Goal: Information Seeking & Learning: Learn about a topic

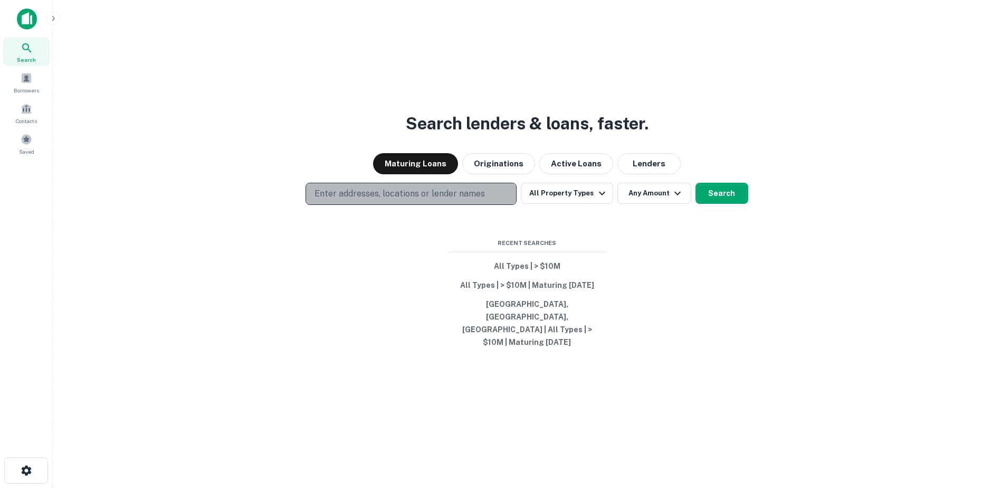
click at [386, 200] on p "Enter addresses, locations or lender names" at bounding box center [400, 193] width 170 height 13
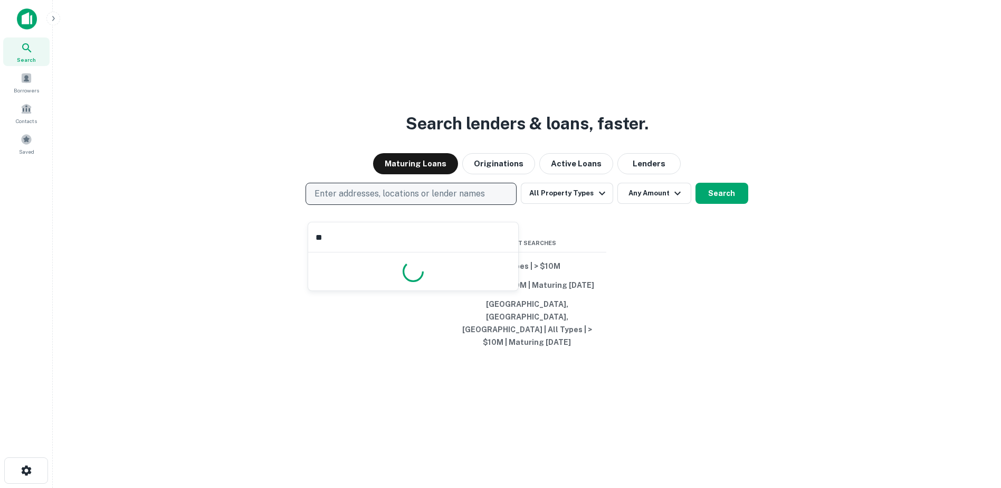
type input "***"
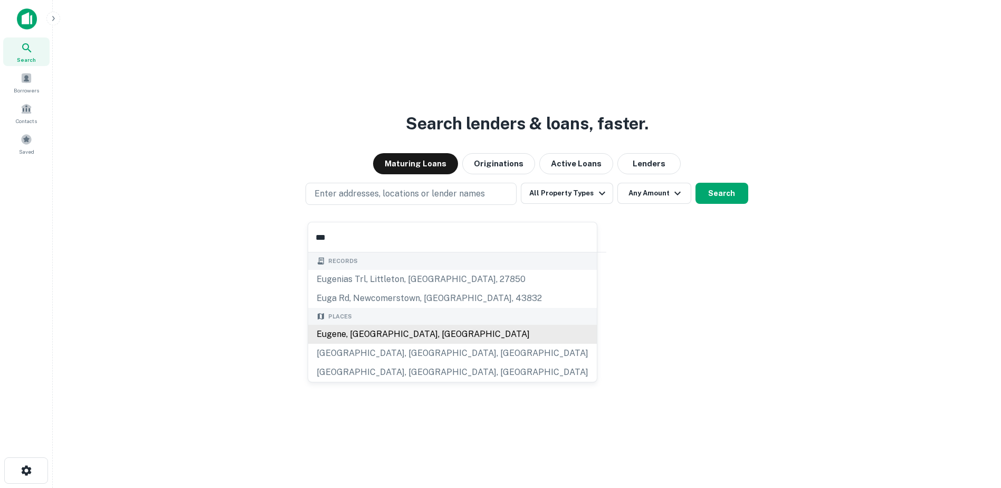
click at [353, 332] on div "Eugene, [GEOGRAPHIC_DATA], [GEOGRAPHIC_DATA]" at bounding box center [452, 334] width 289 height 19
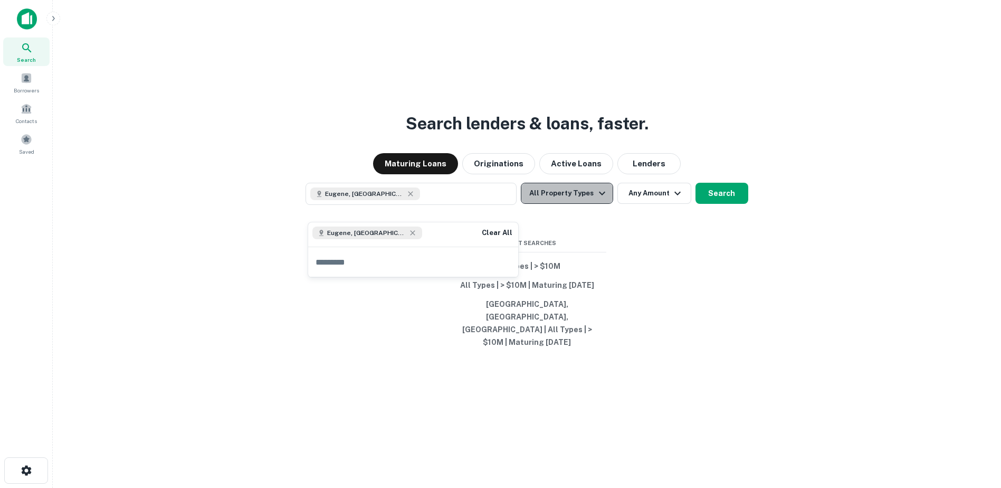
click at [589, 204] on button "All Property Types" at bounding box center [567, 193] width 92 height 21
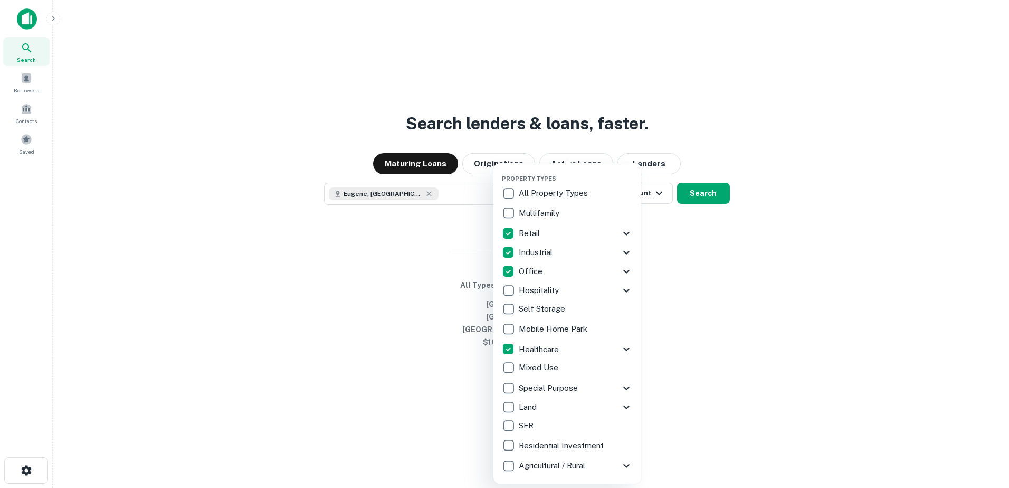
click at [712, 287] on div at bounding box center [504, 244] width 1009 height 488
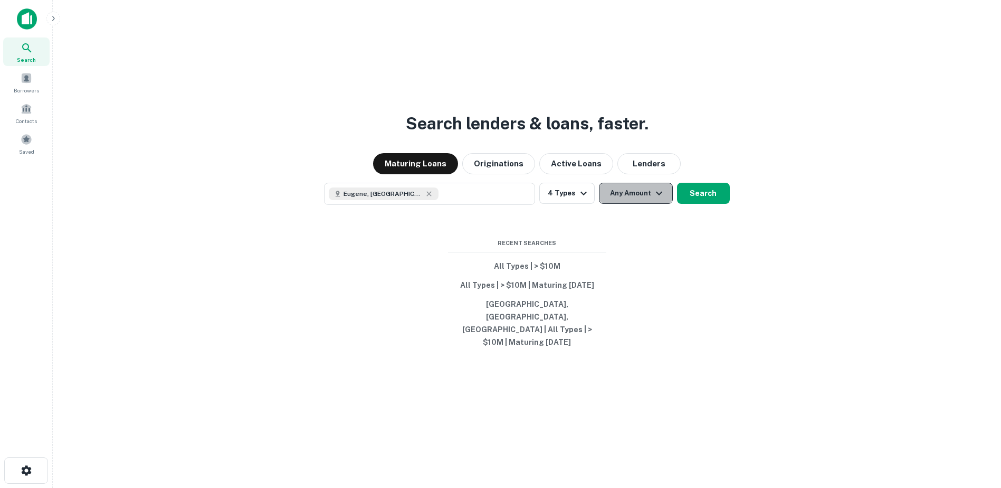
click at [661, 199] on icon "button" at bounding box center [659, 193] width 13 height 13
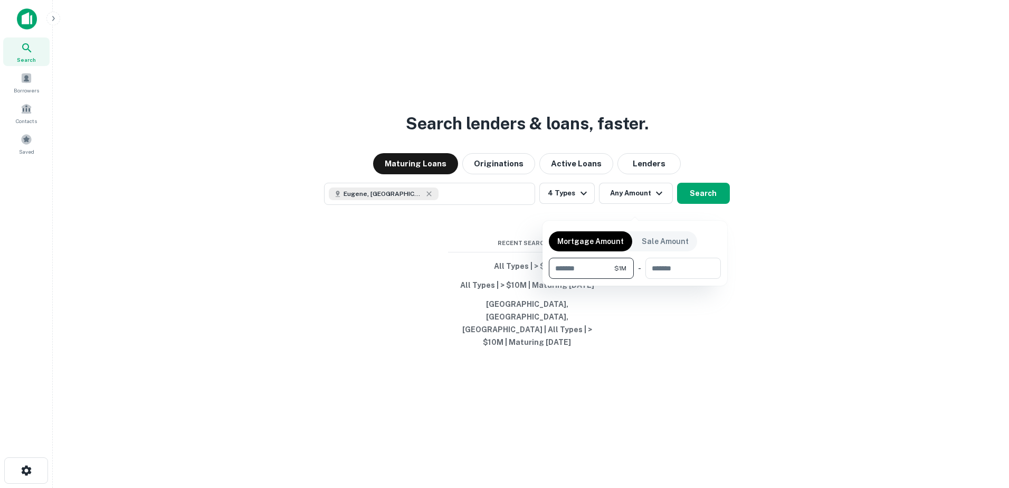
type input "*******"
click at [694, 210] on div at bounding box center [504, 244] width 1009 height 488
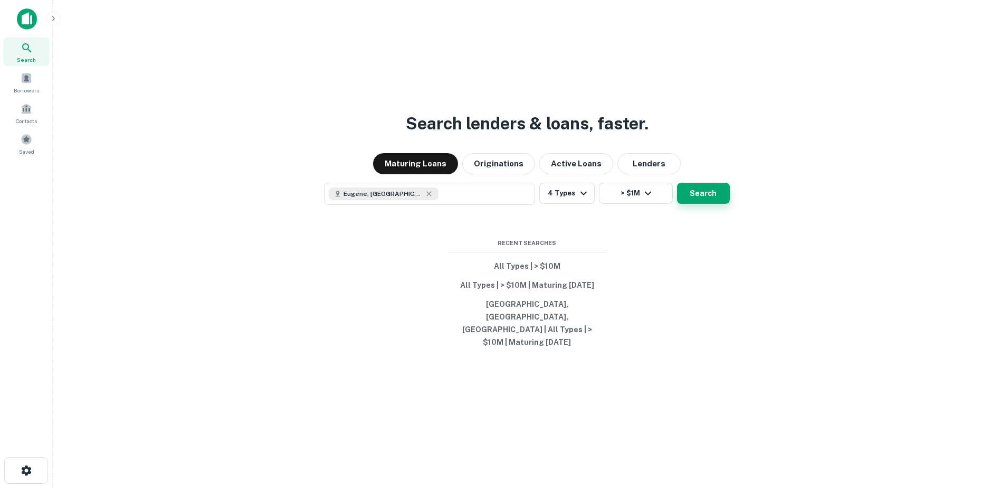
click at [693, 204] on button "Search" at bounding box center [703, 193] width 53 height 21
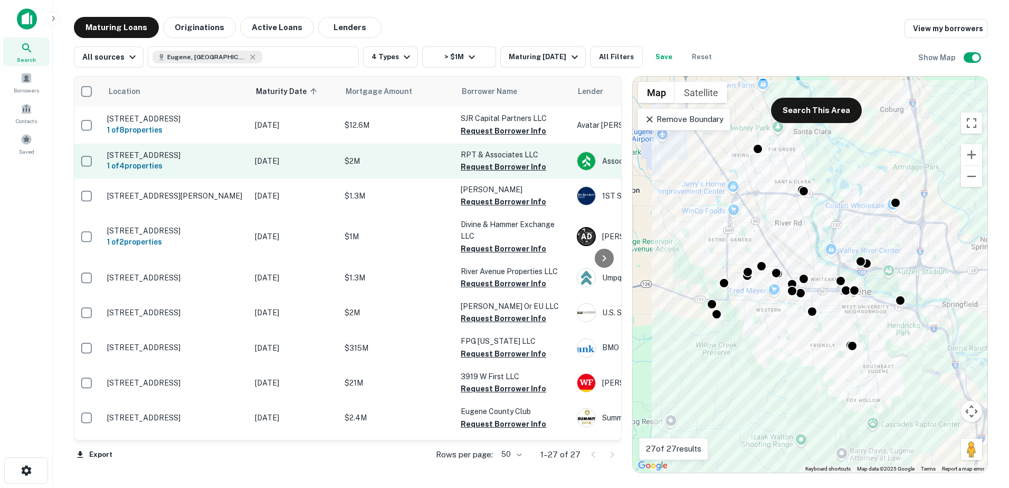
scroll to position [158, 2]
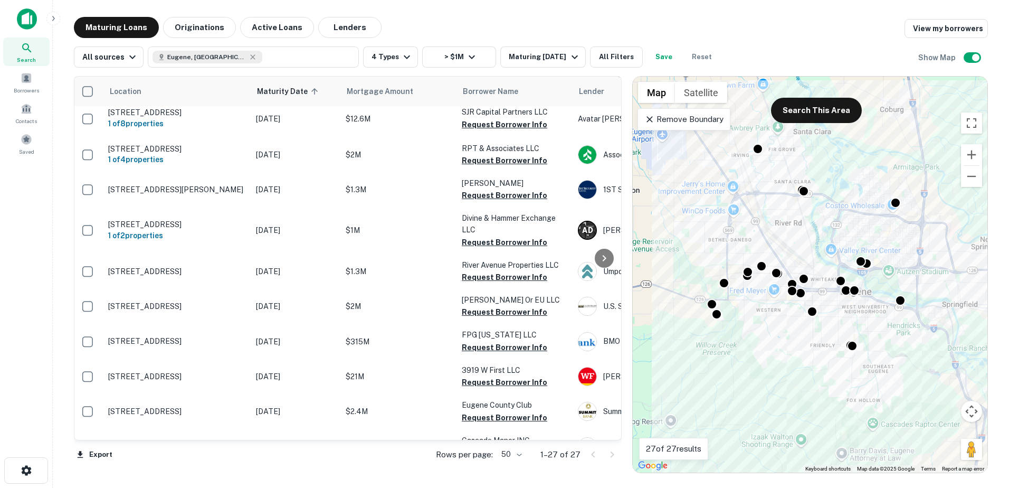
click at [670, 126] on div "Remove Boundary" at bounding box center [683, 119] width 92 height 22
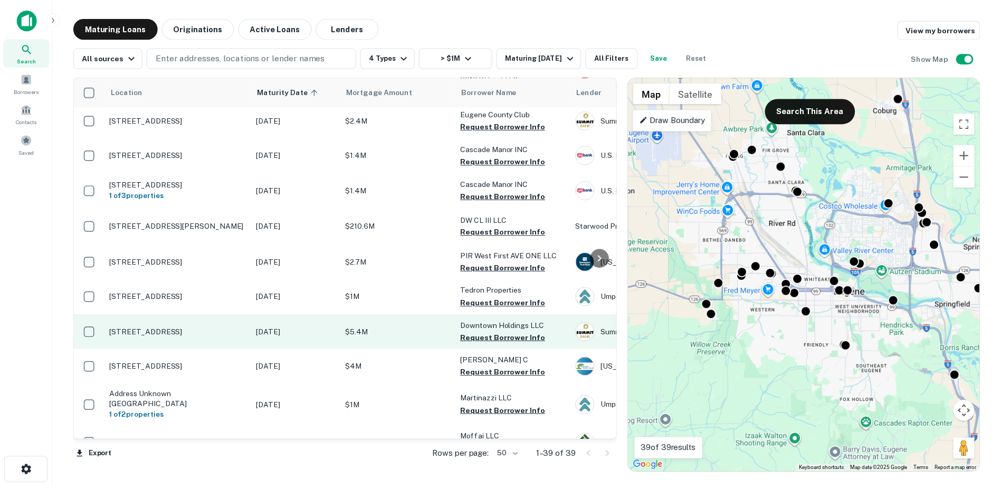
scroll to position [694, 0]
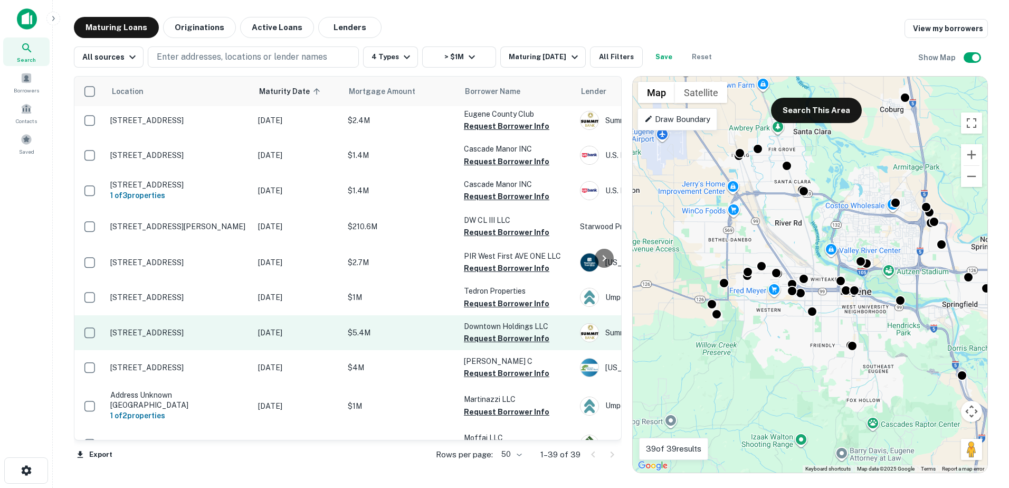
click at [163, 337] on p "[STREET_ADDRESS]" at bounding box center [178, 332] width 137 height 9
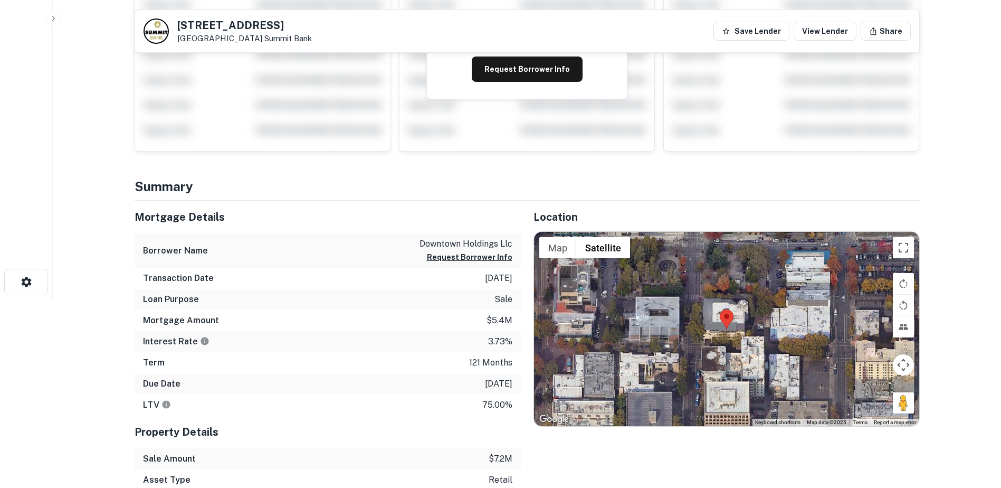
scroll to position [189, 0]
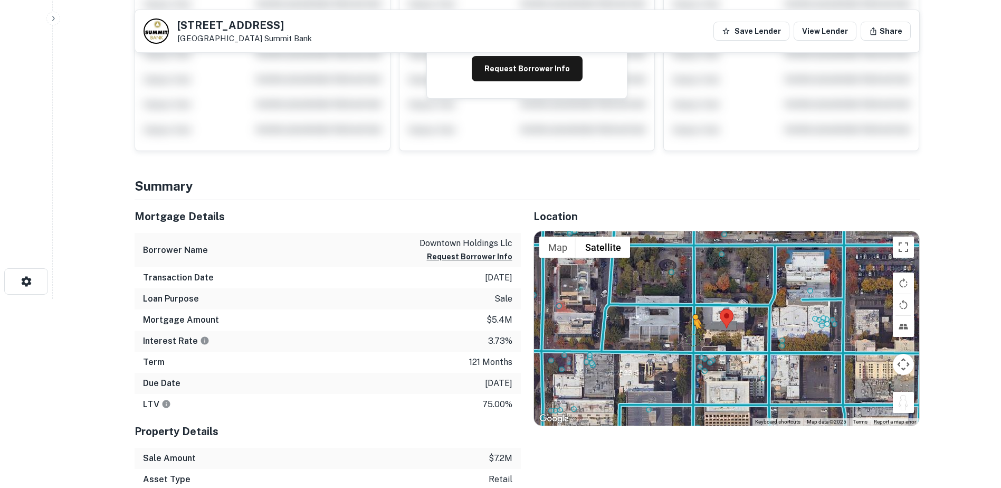
drag, startPoint x: 908, startPoint y: 404, endPoint x: 687, endPoint y: 338, distance: 230.2
click at [687, 338] on div "To activate drag with keyboard, press Alt + Enter. Once in keyboard drag state,…" at bounding box center [726, 328] width 385 height 194
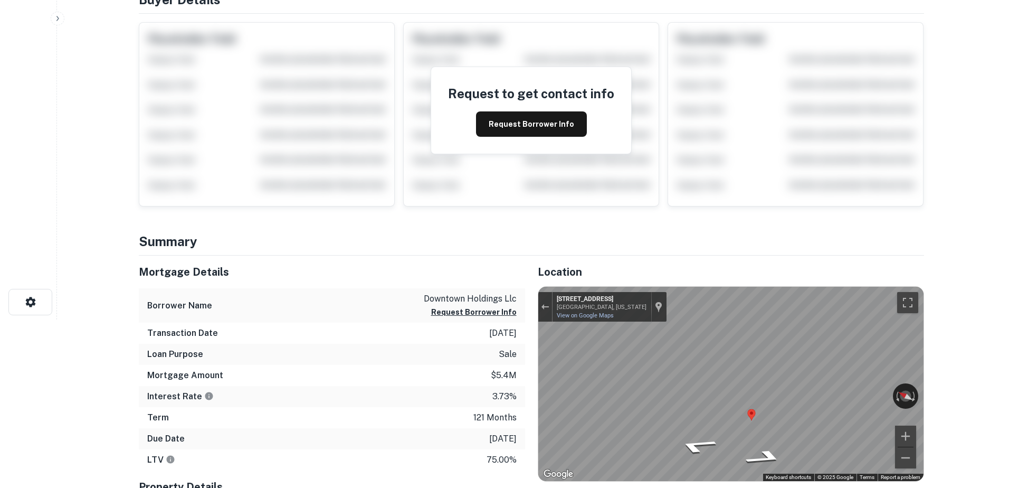
scroll to position [0, 0]
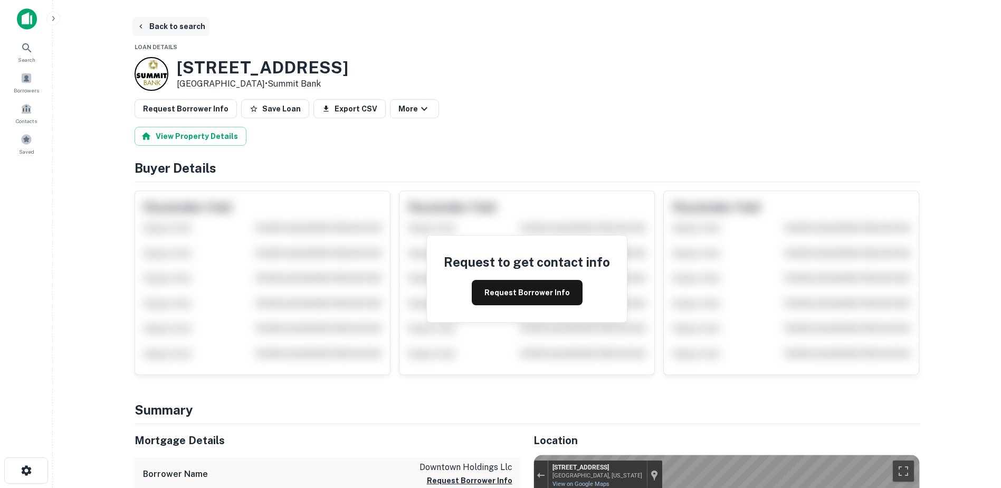
click at [151, 29] on button "Back to search" at bounding box center [170, 26] width 77 height 19
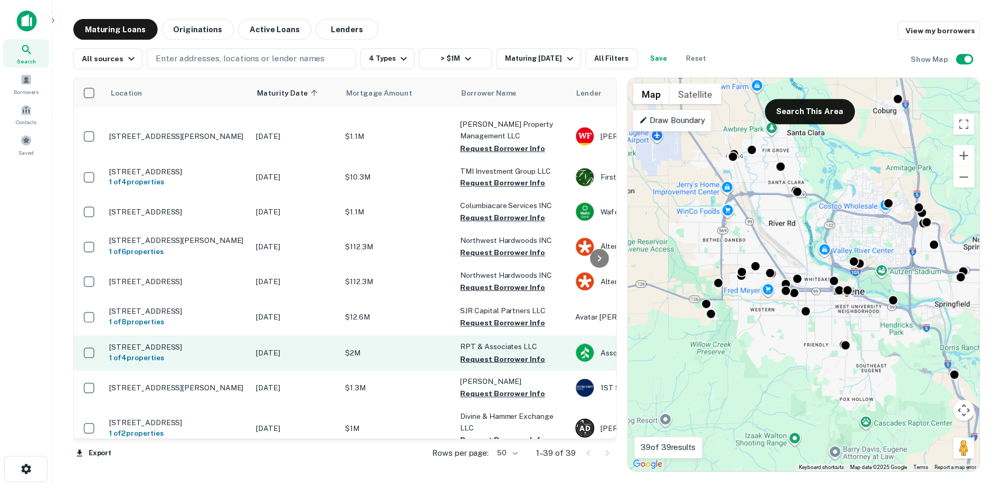
scroll to position [205, 0]
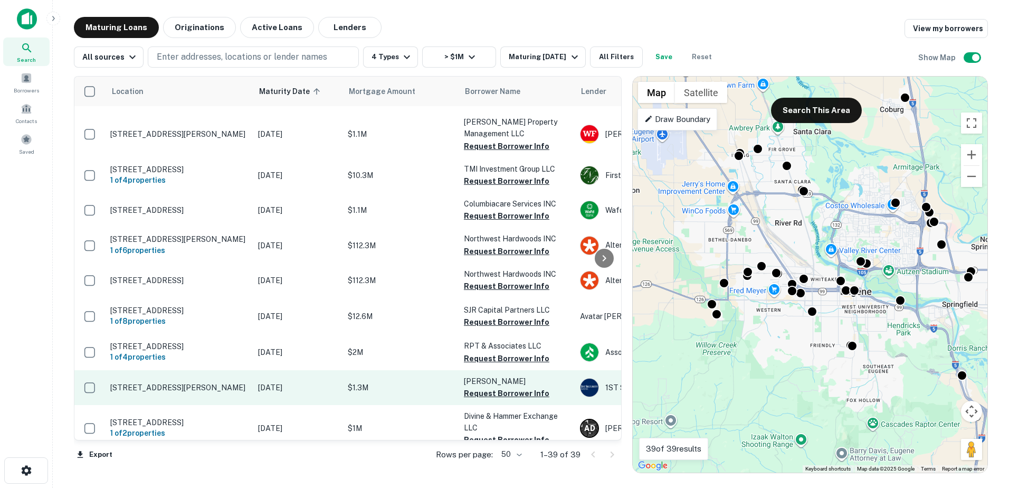
click at [349, 393] on p "$1.3M" at bounding box center [401, 388] width 106 height 12
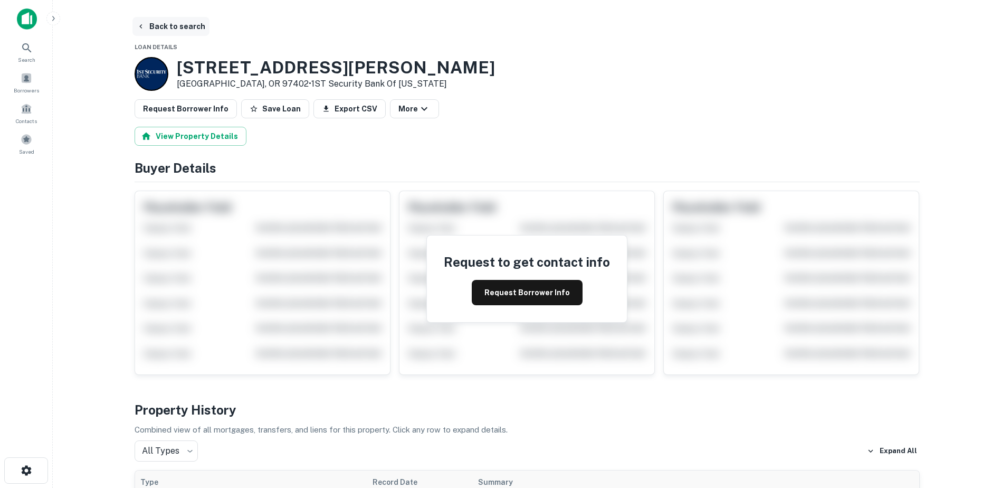
click at [159, 25] on button "Back to search" at bounding box center [170, 26] width 77 height 19
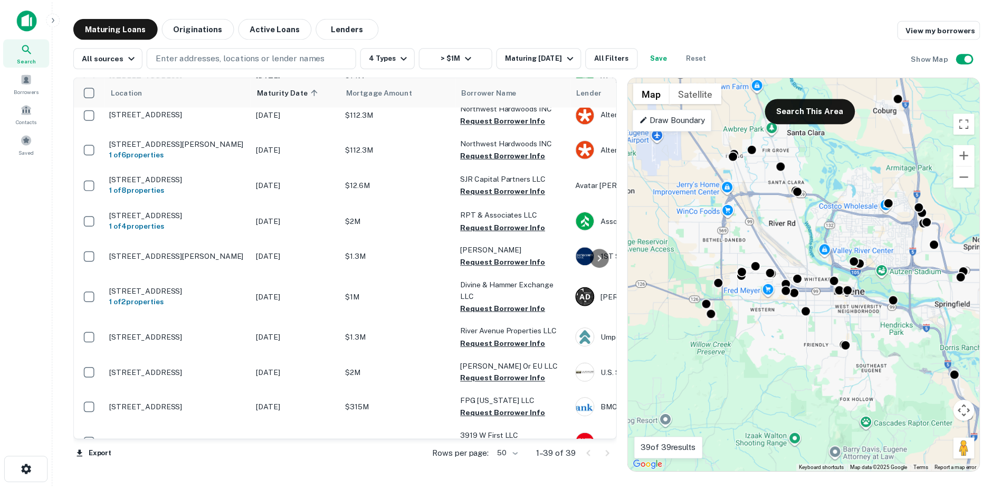
scroll to position [340, 0]
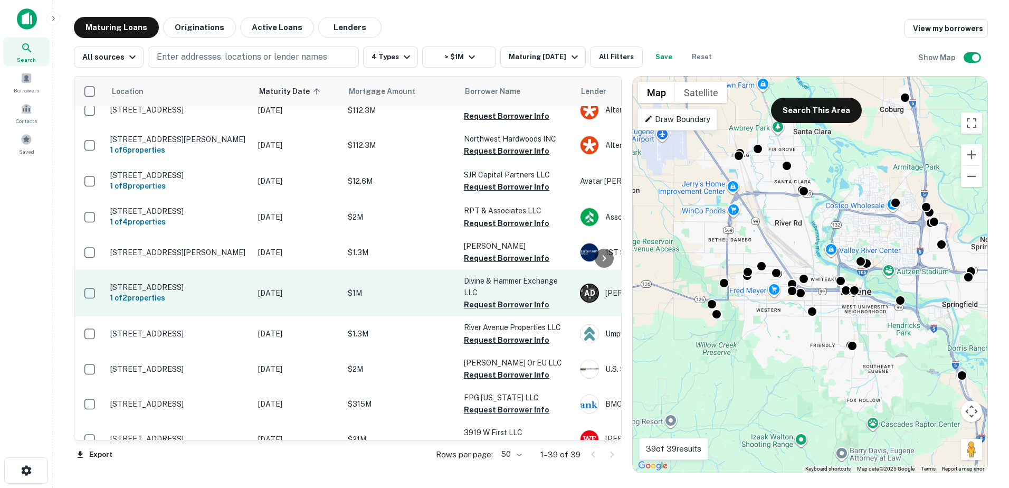
click at [385, 299] on p "$1M" at bounding box center [401, 293] width 106 height 12
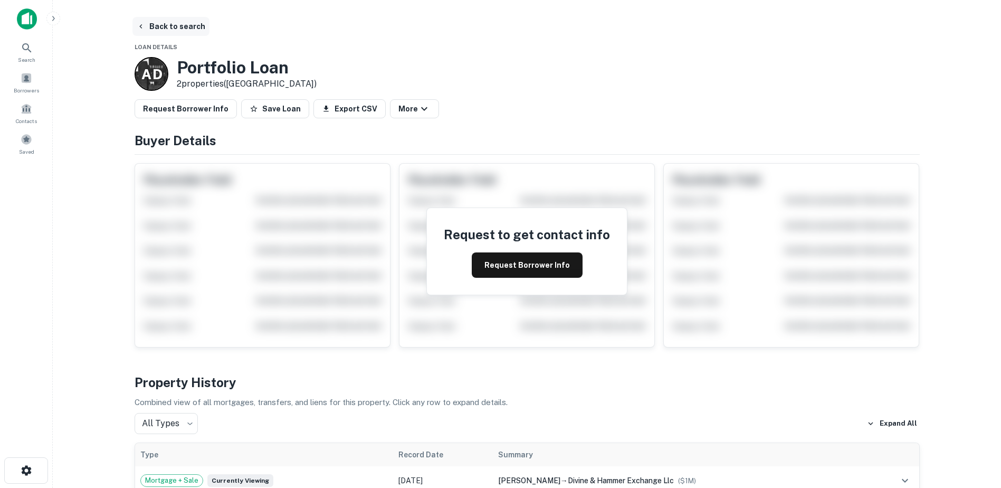
click at [151, 26] on button "Back to search" at bounding box center [170, 26] width 77 height 19
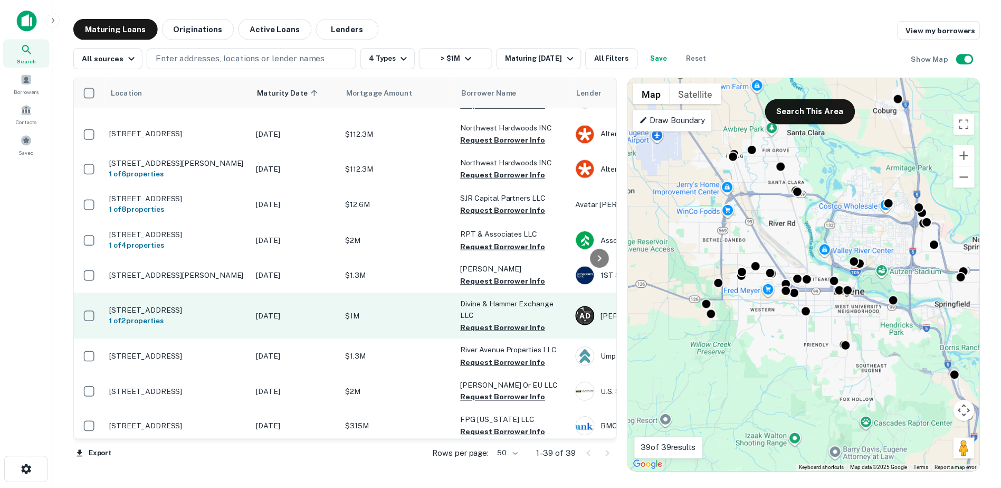
scroll to position [319, 0]
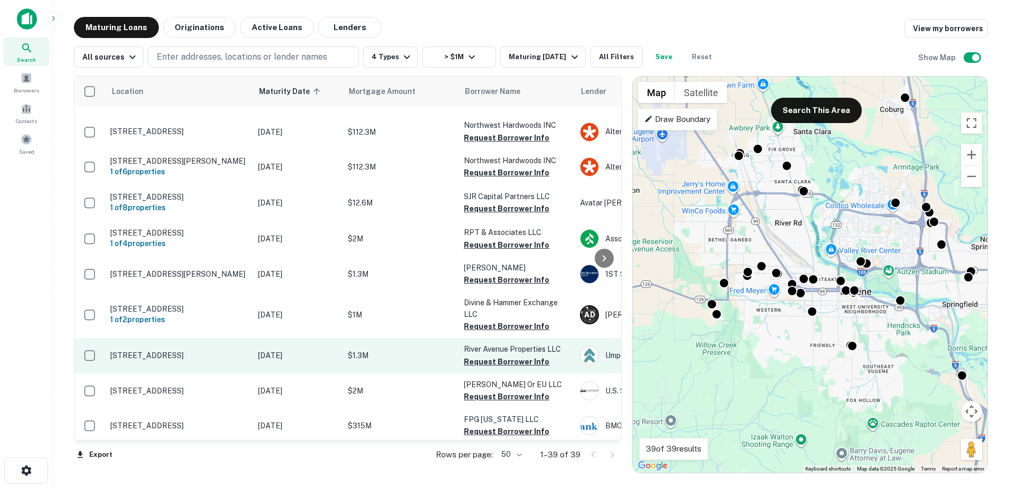
click at [206, 360] on p "[STREET_ADDRESS]" at bounding box center [178, 354] width 137 height 9
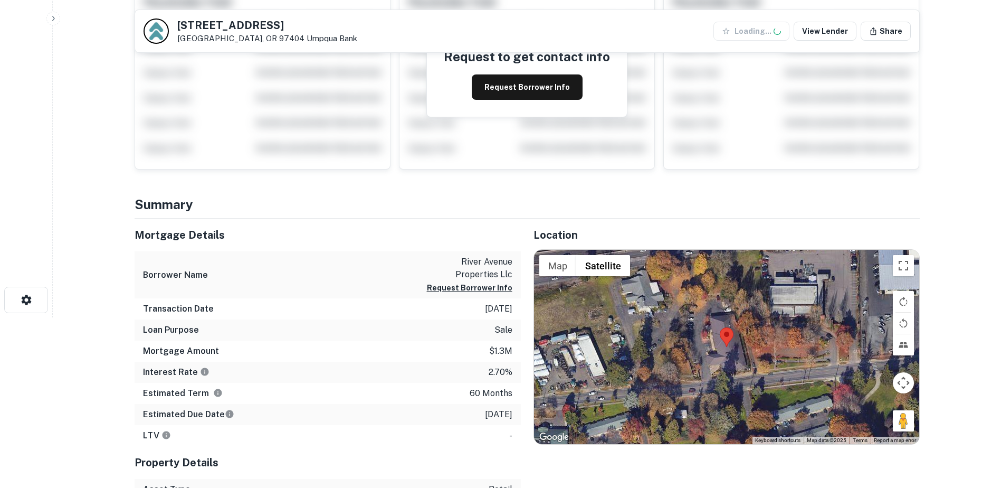
scroll to position [171, 0]
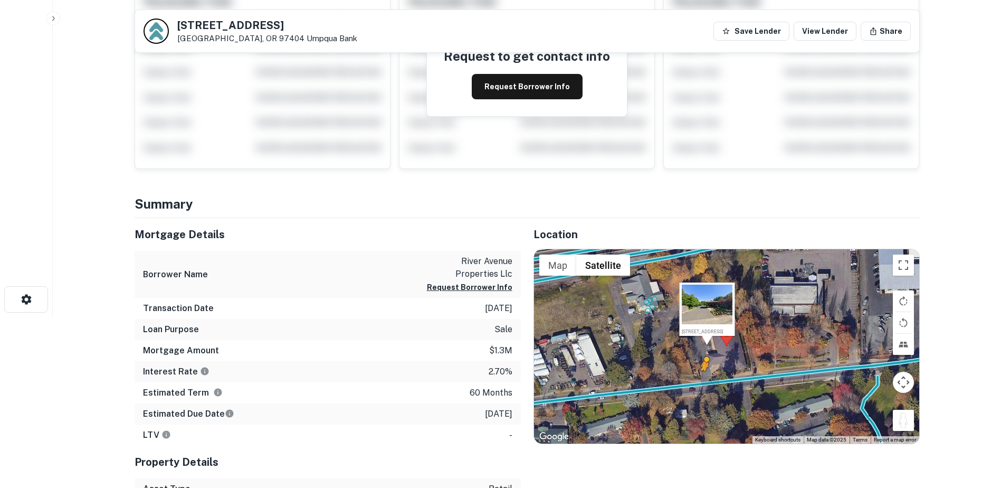
drag, startPoint x: 900, startPoint y: 423, endPoint x: 699, endPoint y: 380, distance: 205.6
click at [699, 380] on div "To activate drag with keyboard, press Alt + Enter. Once in keyboard drag state,…" at bounding box center [726, 346] width 385 height 194
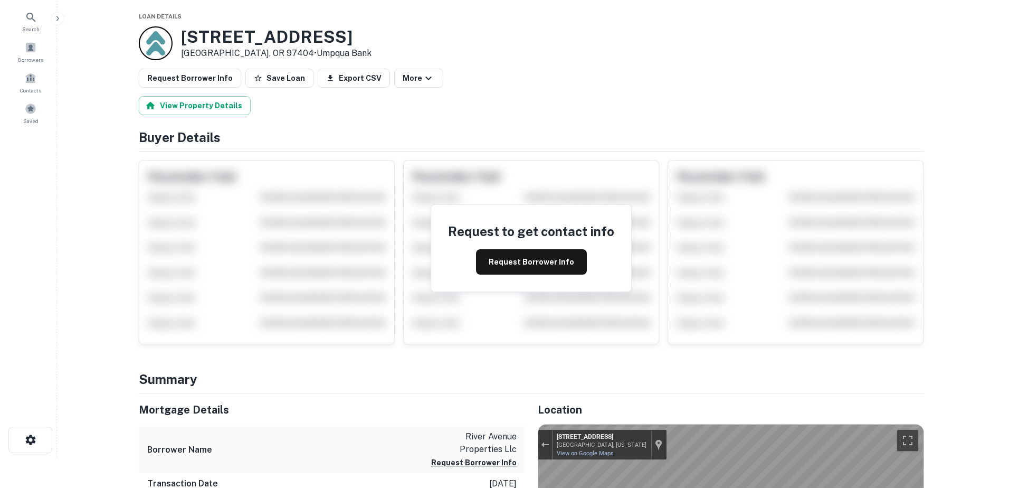
scroll to position [0, 0]
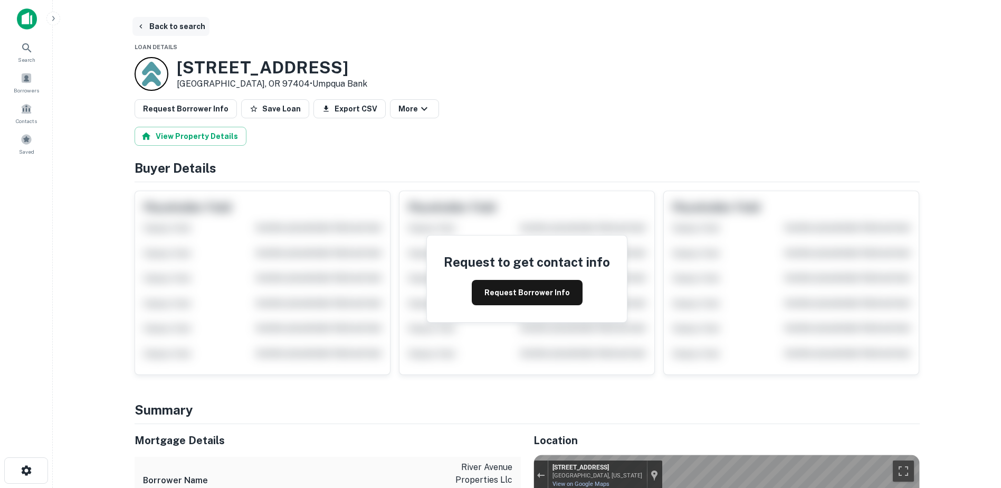
click at [150, 28] on button "Back to search" at bounding box center [170, 26] width 77 height 19
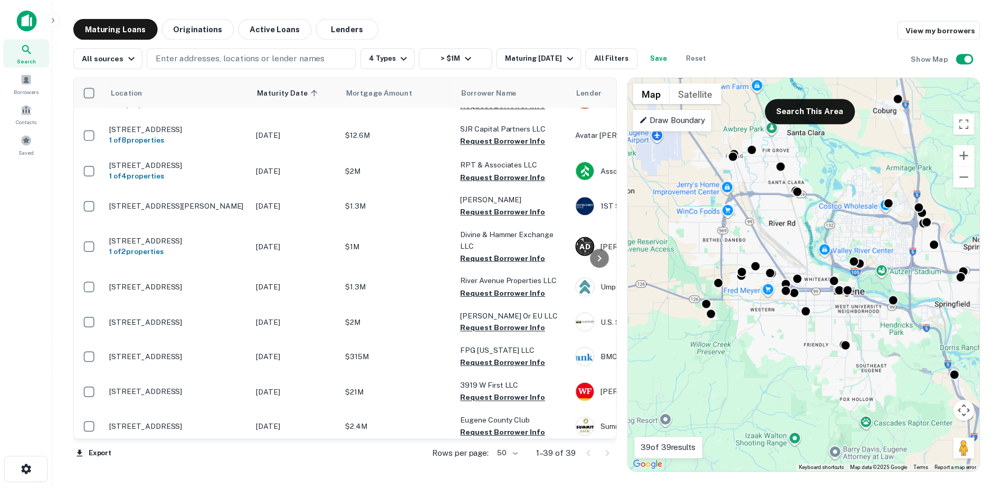
scroll to position [386, 0]
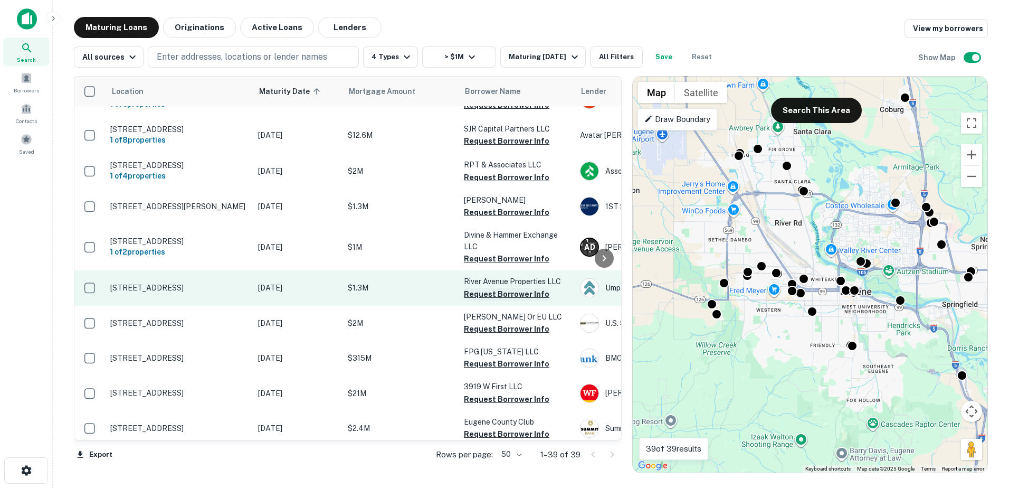
click at [474, 300] on button "Request Borrower Info" at bounding box center [506, 294] width 85 height 13
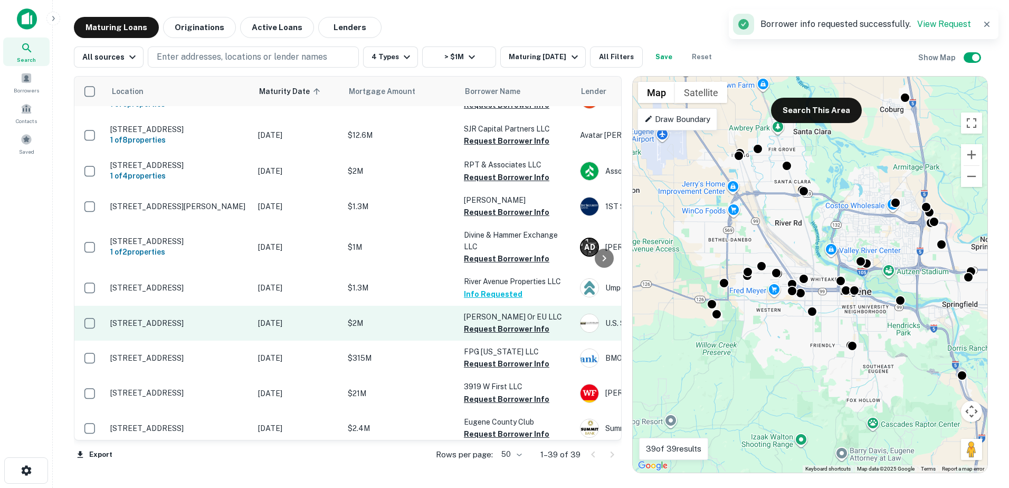
click at [382, 329] on p "$2M" at bounding box center [401, 323] width 106 height 12
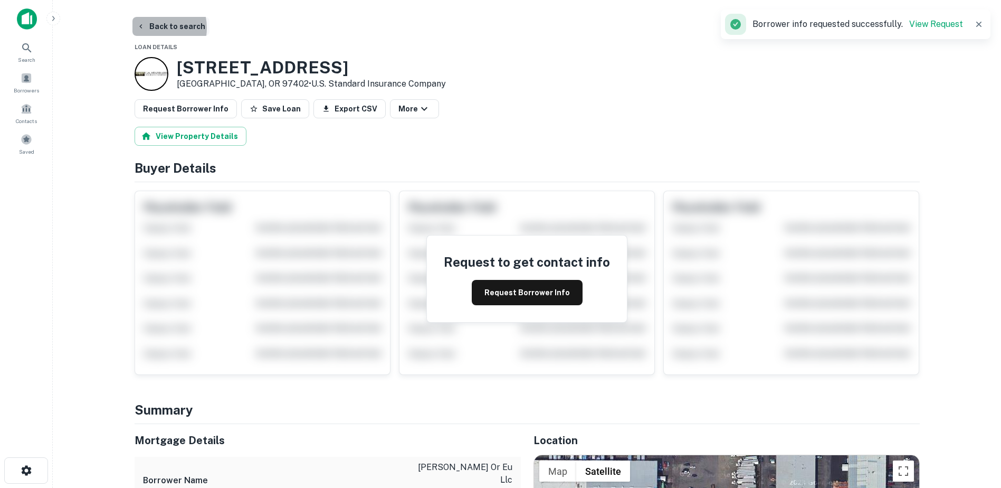
click at [148, 28] on button "Back to search" at bounding box center [170, 26] width 77 height 19
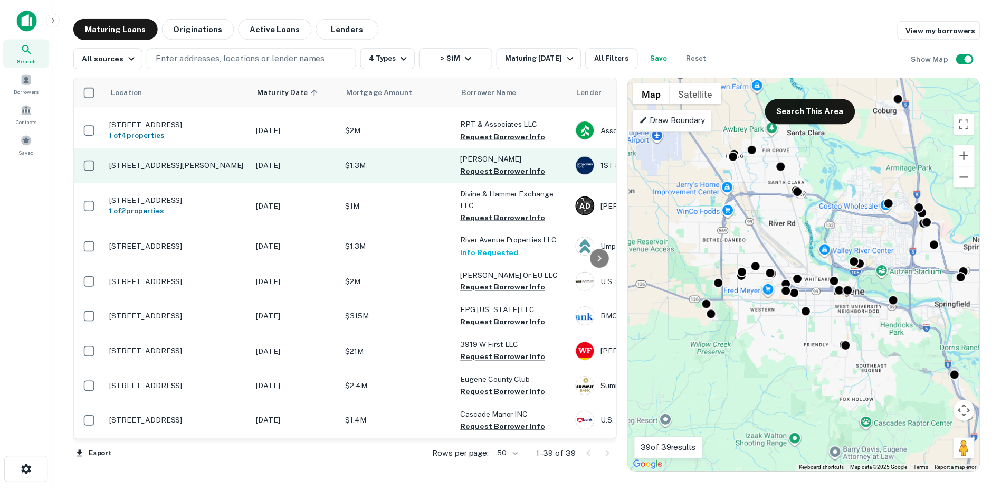
scroll to position [427, 0]
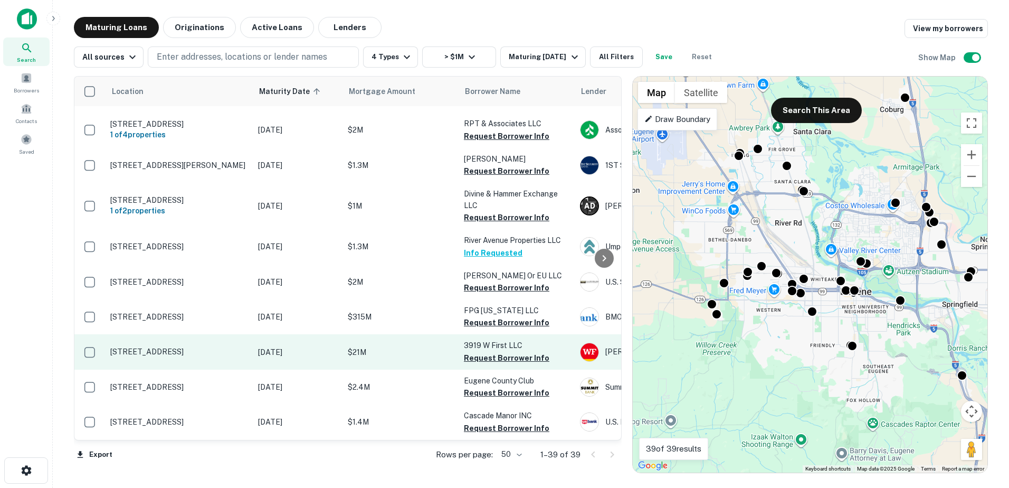
click at [370, 358] on p "$21M" at bounding box center [401, 352] width 106 height 12
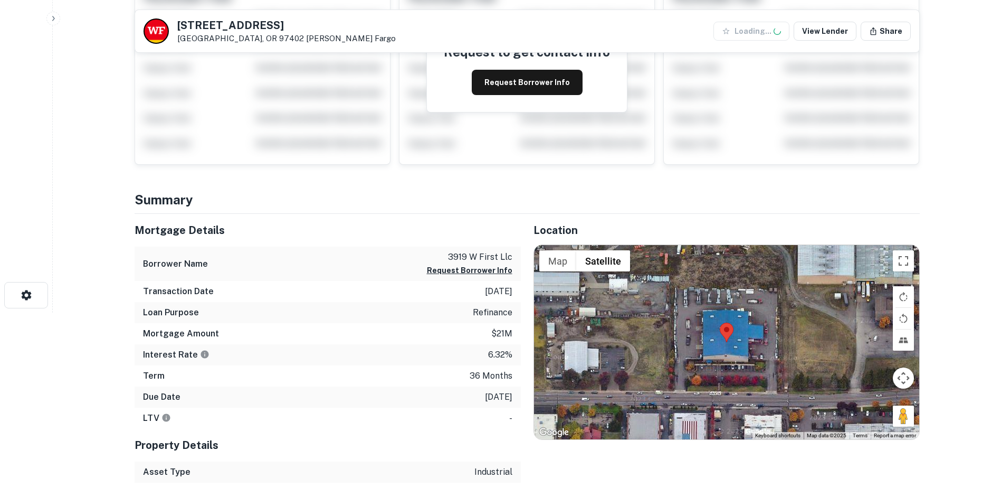
scroll to position [182, 0]
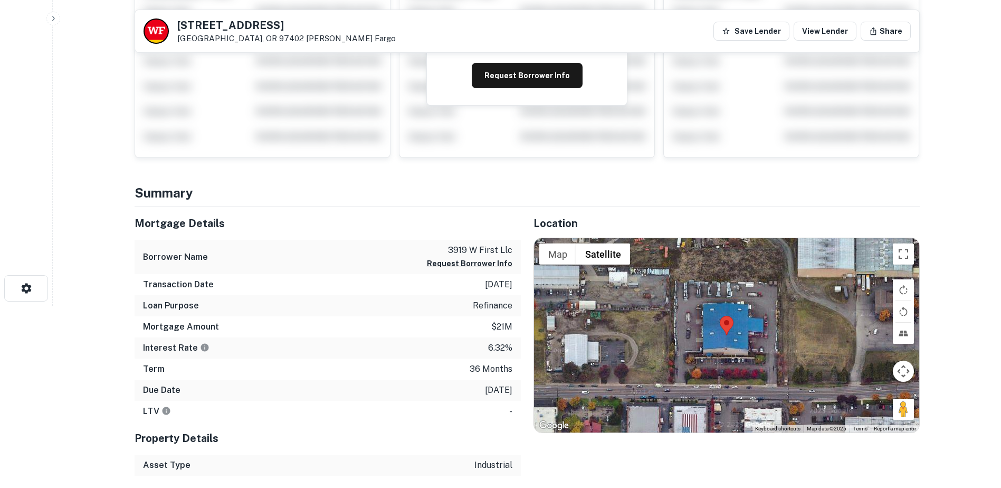
drag, startPoint x: 897, startPoint y: 409, endPoint x: 701, endPoint y: 349, distance: 204.7
click at [701, 349] on div "Map Terrain Satellite Labels Keyboard shortcuts Map Data Map data ©2025 Map dat…" at bounding box center [726, 335] width 385 height 194
drag, startPoint x: 899, startPoint y: 403, endPoint x: 797, endPoint y: 367, distance: 108.2
click at [797, 367] on div "Map Terrain Satellite Labels Keyboard shortcuts Map Data Map data ©2025 Map dat…" at bounding box center [726, 335] width 385 height 194
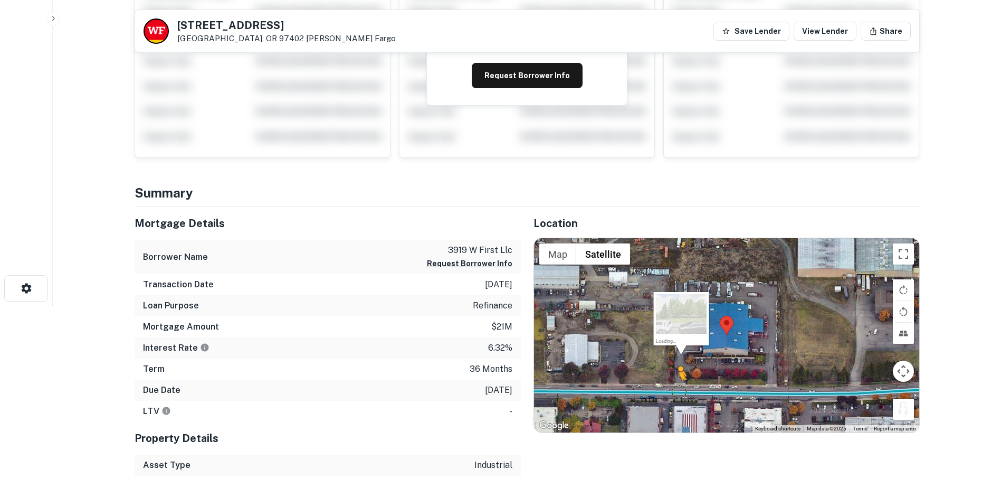
drag, startPoint x: 897, startPoint y: 406, endPoint x: 679, endPoint y: 391, distance: 219.0
click at [679, 391] on div "To activate drag with keyboard, press Alt + Enter. Once in keyboard drag state,…" at bounding box center [726, 335] width 385 height 194
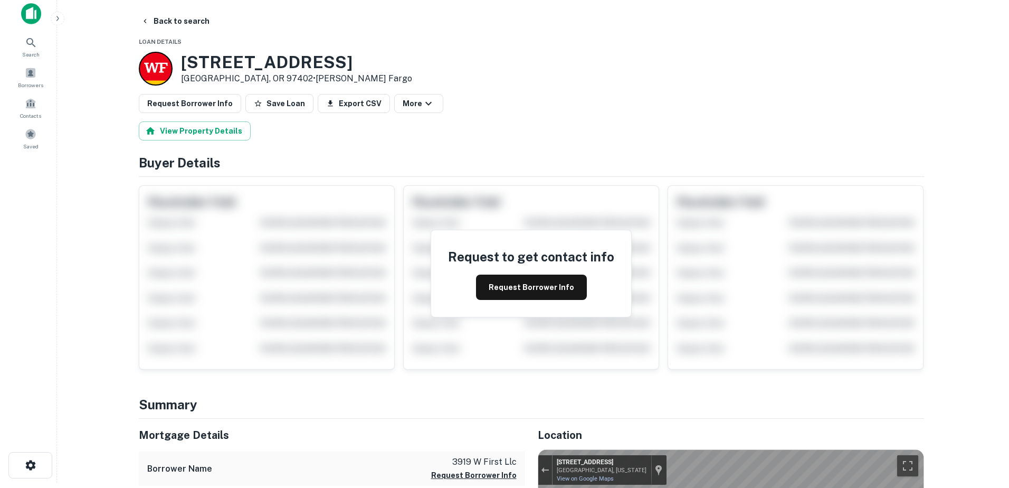
scroll to position [0, 0]
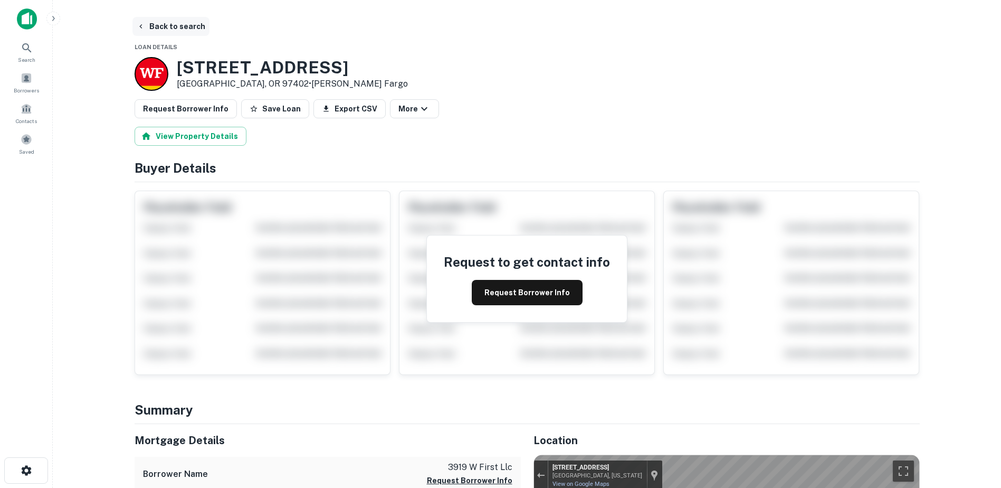
click at [158, 22] on button "Back to search" at bounding box center [170, 26] width 77 height 19
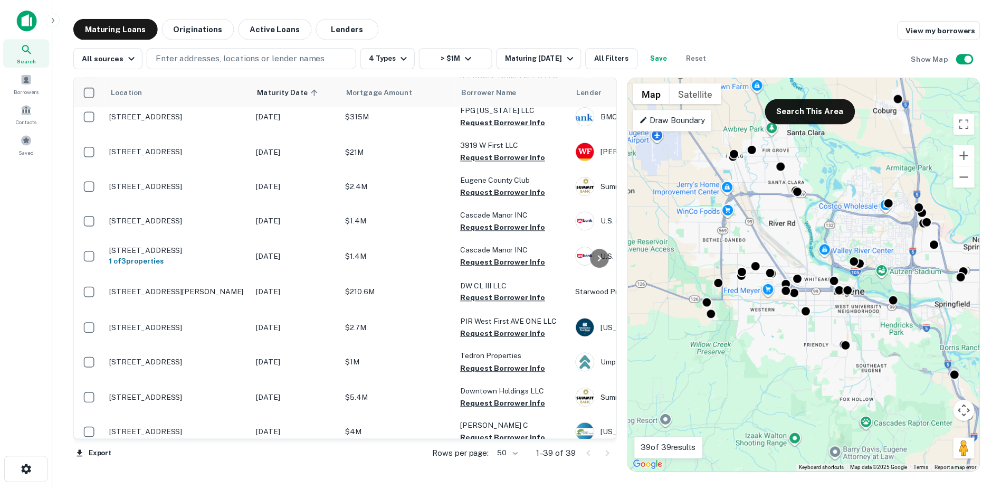
scroll to position [636, 0]
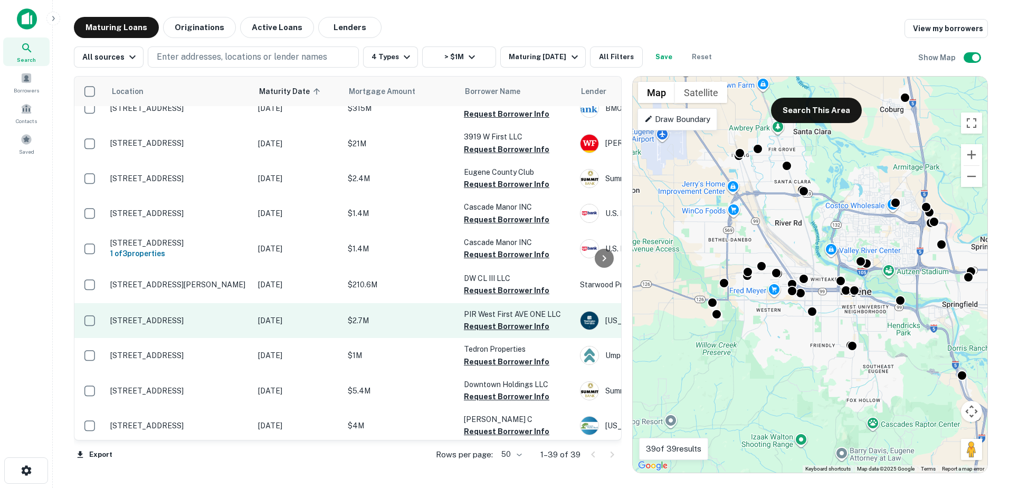
click at [148, 322] on p "[STREET_ADDRESS]" at bounding box center [178, 320] width 137 height 9
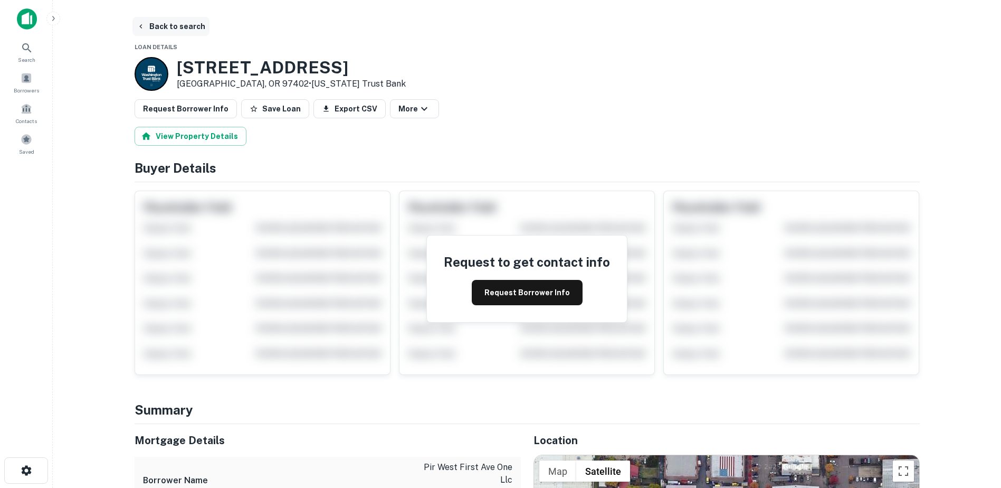
click at [144, 27] on icon "button" at bounding box center [141, 26] width 8 height 8
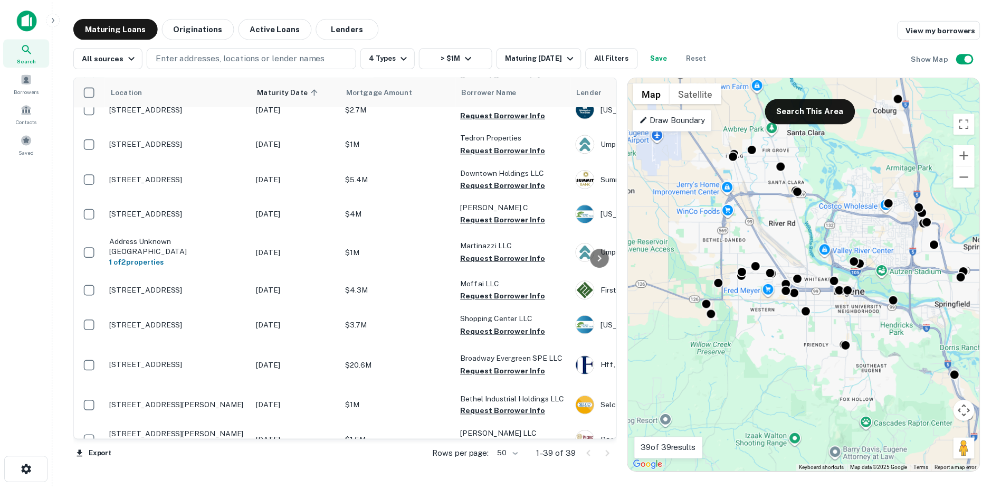
scroll to position [757, 0]
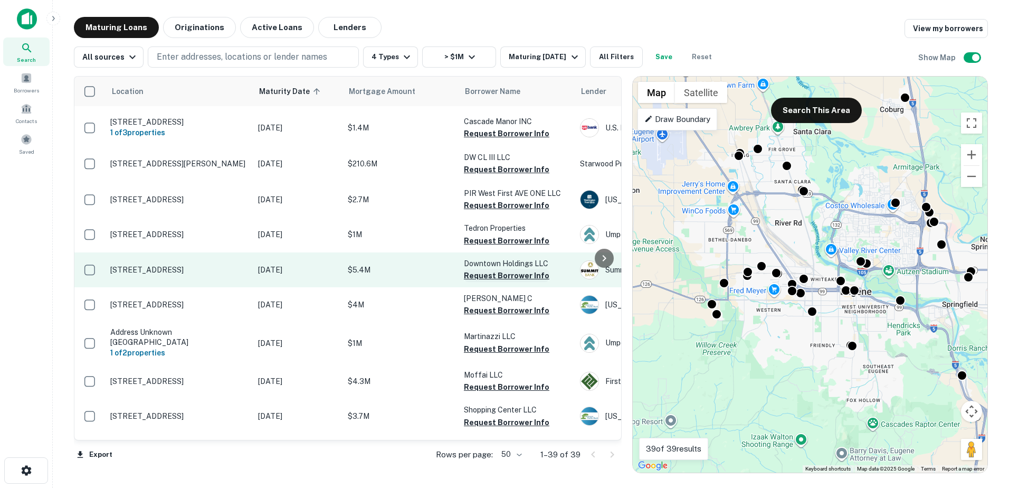
click at [505, 281] on button "Request Borrower Info" at bounding box center [506, 275] width 85 height 13
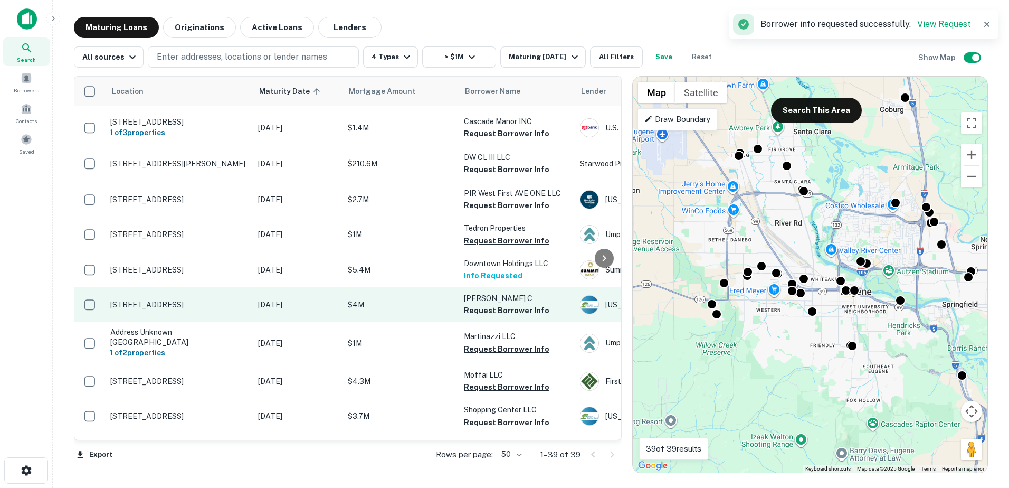
click at [394, 306] on p "$4M" at bounding box center [401, 305] width 106 height 12
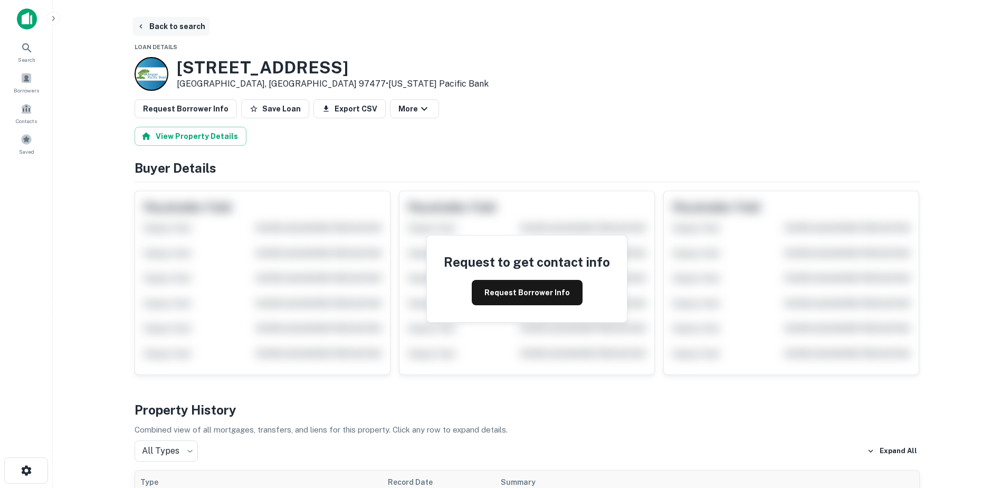
click at [165, 32] on button "Back to search" at bounding box center [170, 26] width 77 height 19
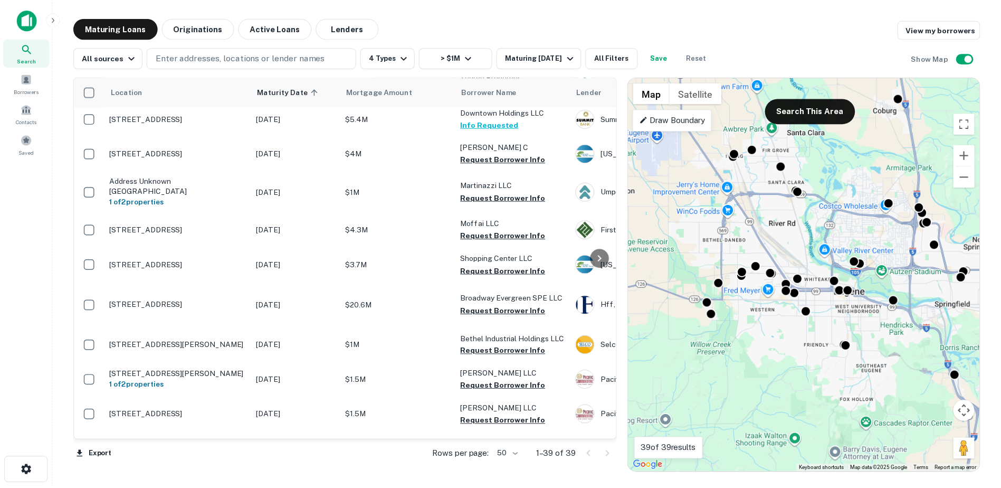
scroll to position [904, 0]
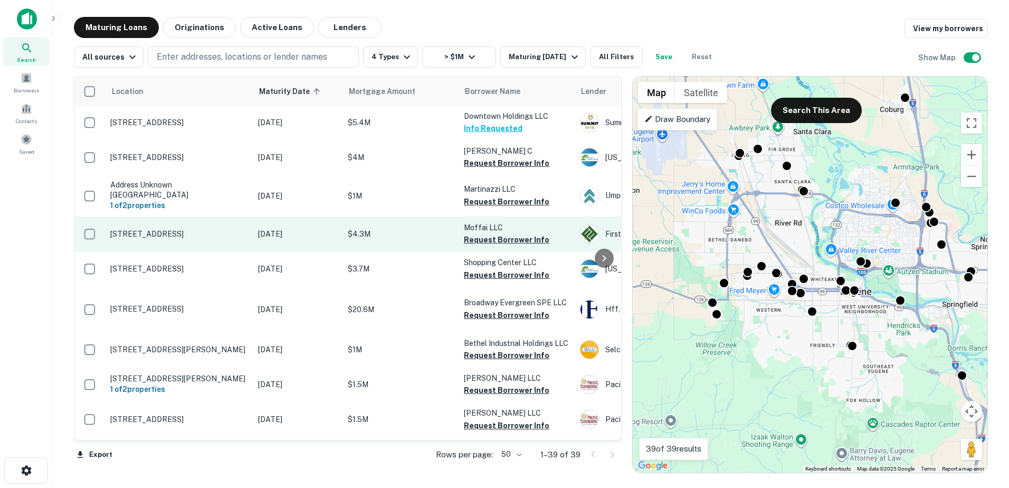
click at [222, 237] on p "[STREET_ADDRESS]" at bounding box center [178, 233] width 137 height 9
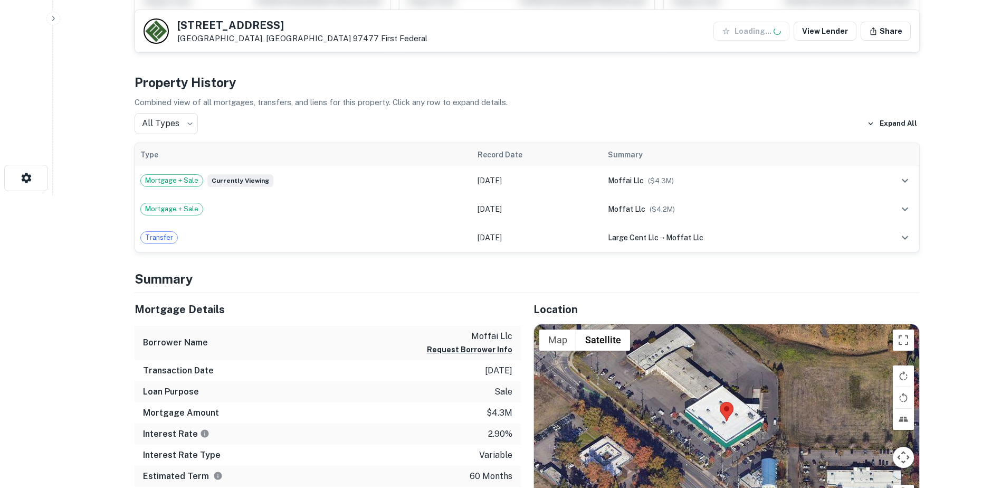
scroll to position [373, 0]
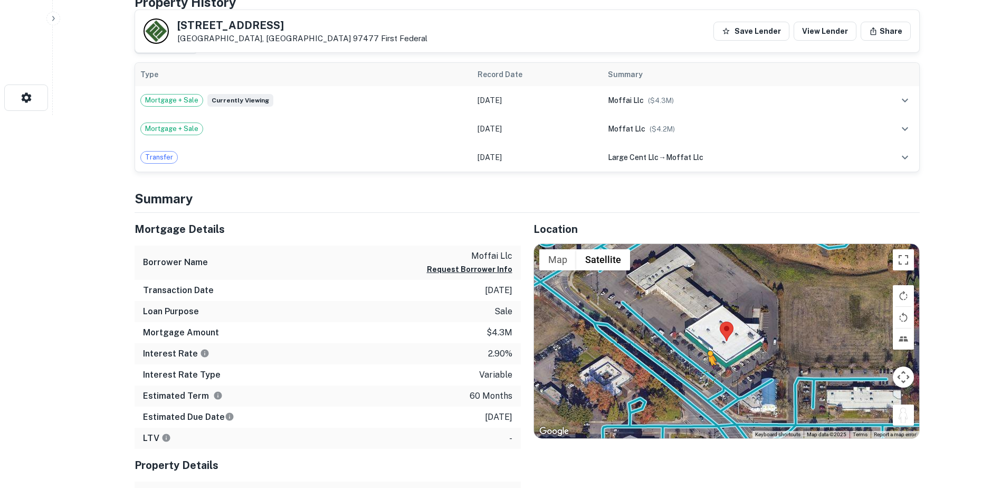
drag, startPoint x: 897, startPoint y: 421, endPoint x: 708, endPoint y: 375, distance: 193.9
click at [708, 375] on div "To activate drag with keyboard, press Alt + Enter. Once in keyboard drag state,…" at bounding box center [726, 341] width 385 height 194
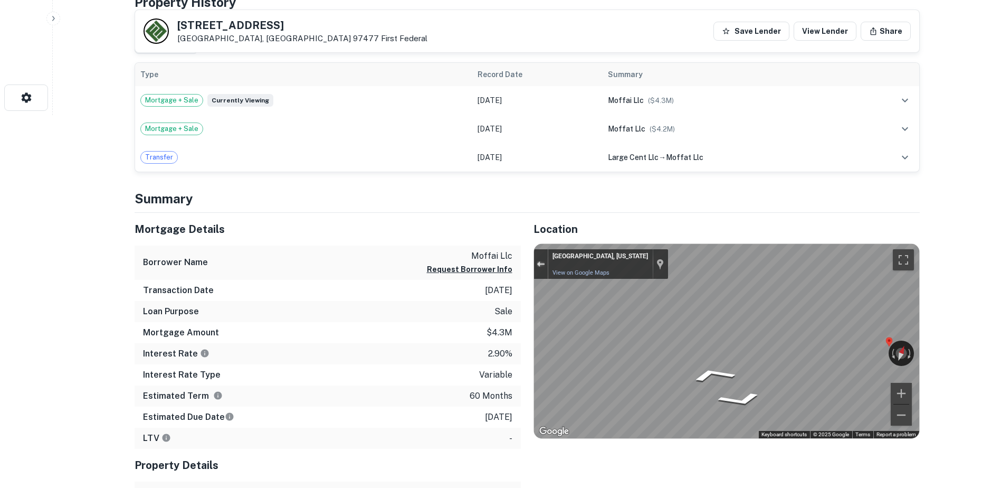
click at [542, 261] on div "Exit the Street View" at bounding box center [541, 264] width 8 height 6
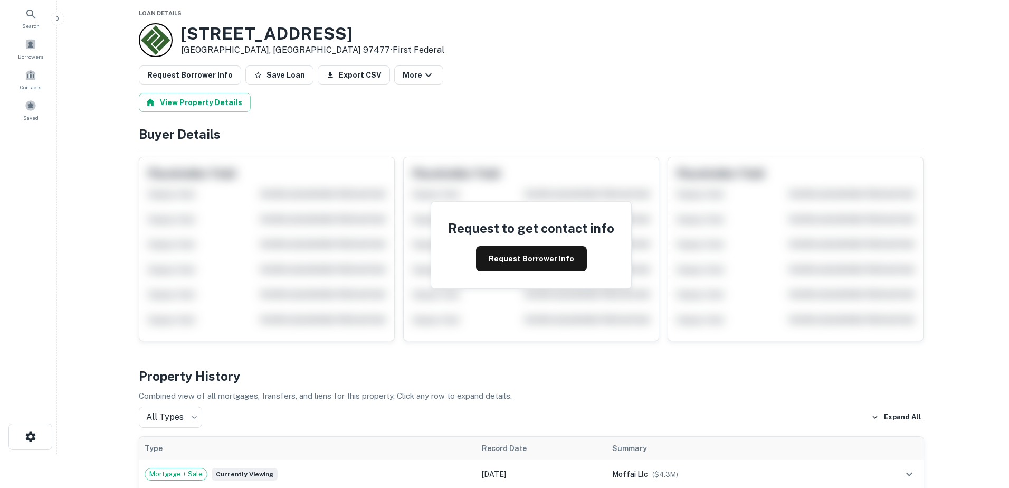
scroll to position [0, 0]
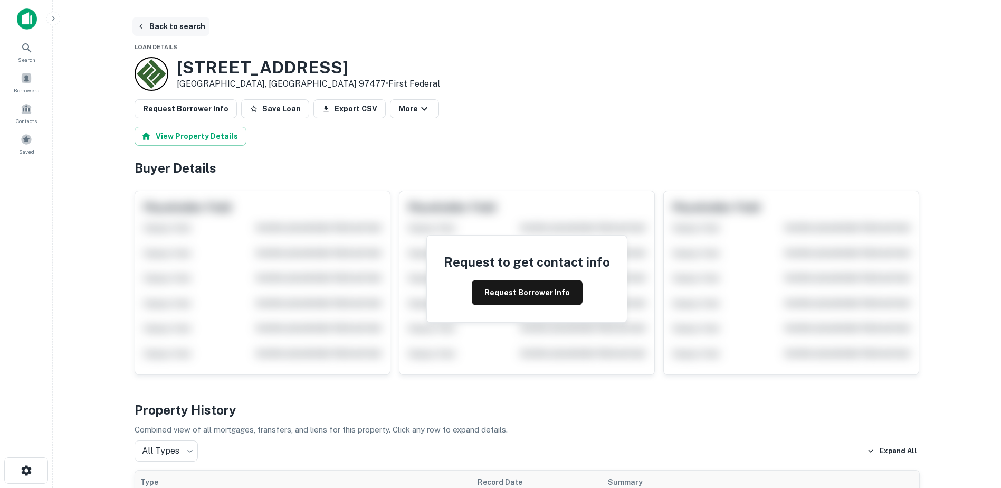
click at [163, 27] on button "Back to search" at bounding box center [170, 26] width 77 height 19
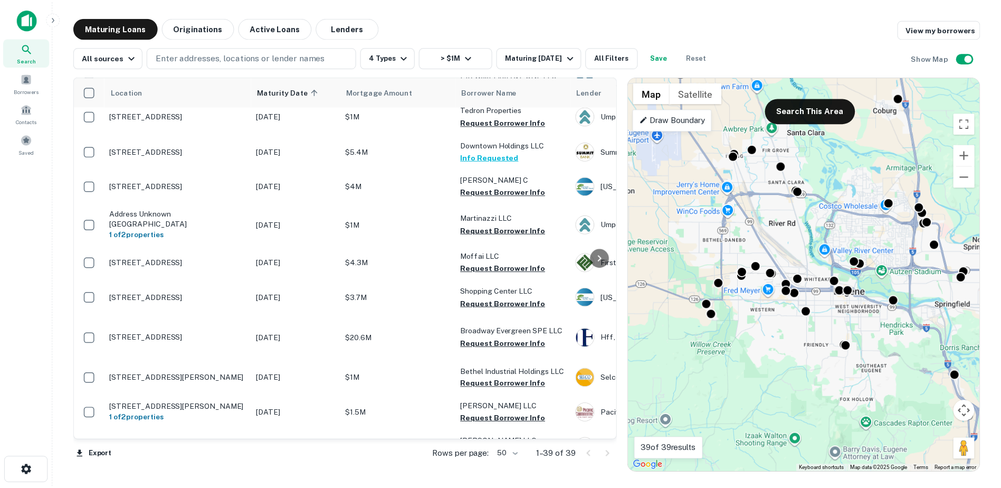
scroll to position [992, 0]
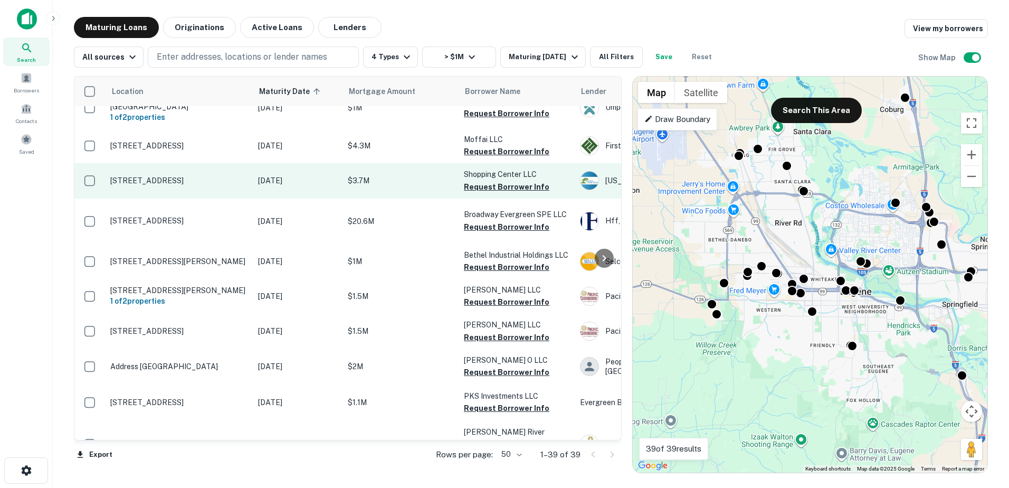
click at [350, 186] on p "$3.7M" at bounding box center [401, 181] width 106 height 12
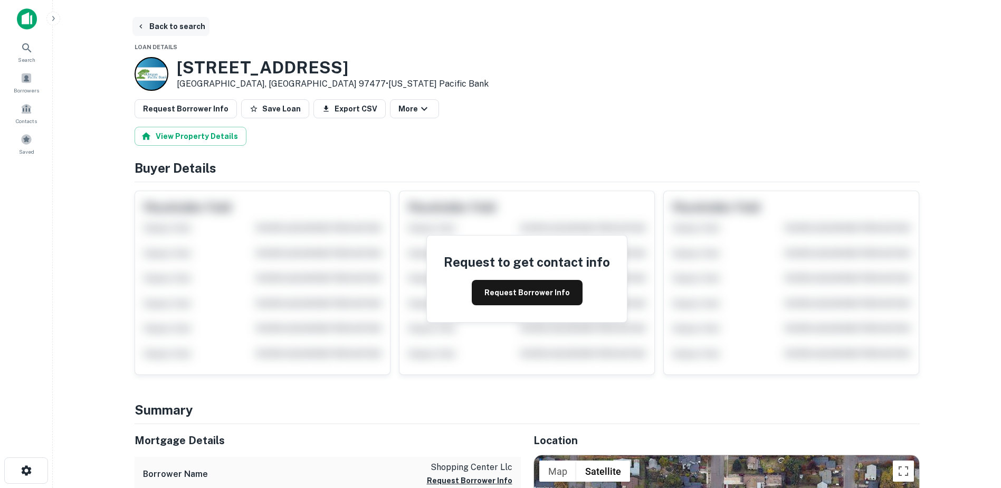
click at [160, 27] on button "Back to search" at bounding box center [170, 26] width 77 height 19
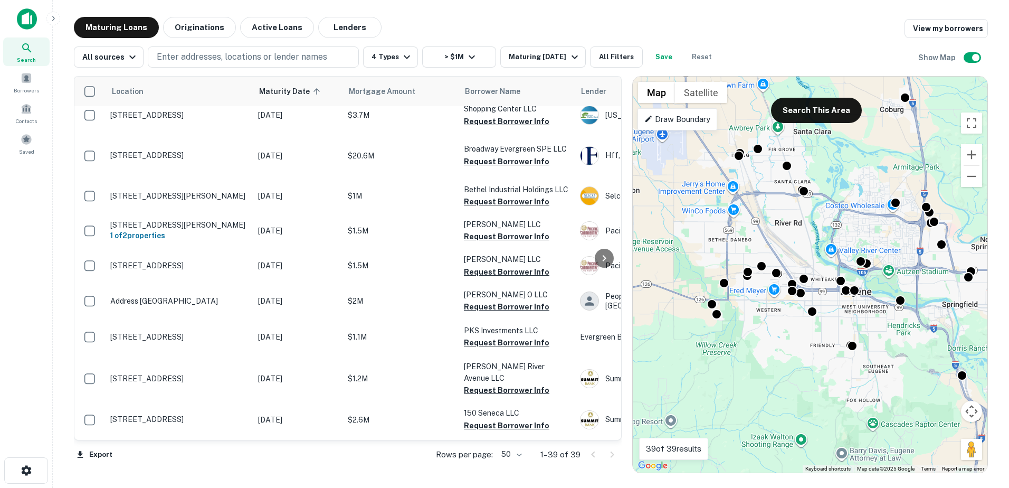
scroll to position [1062, 0]
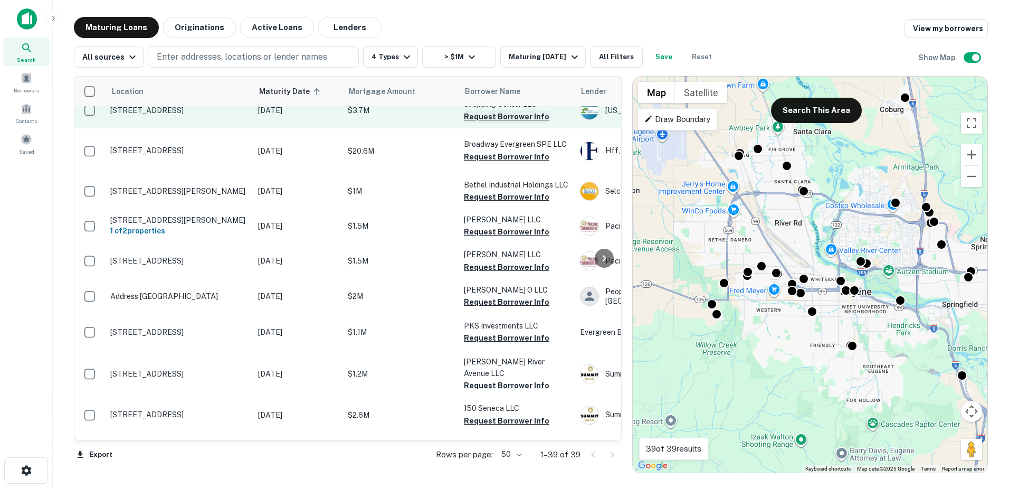
click at [511, 123] on button "Request Borrower Info" at bounding box center [506, 116] width 85 height 13
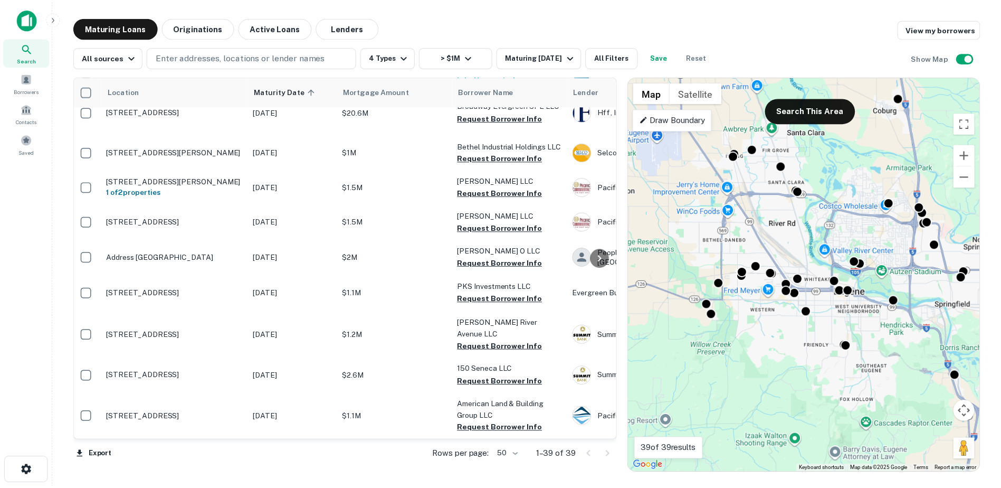
scroll to position [1104, 0]
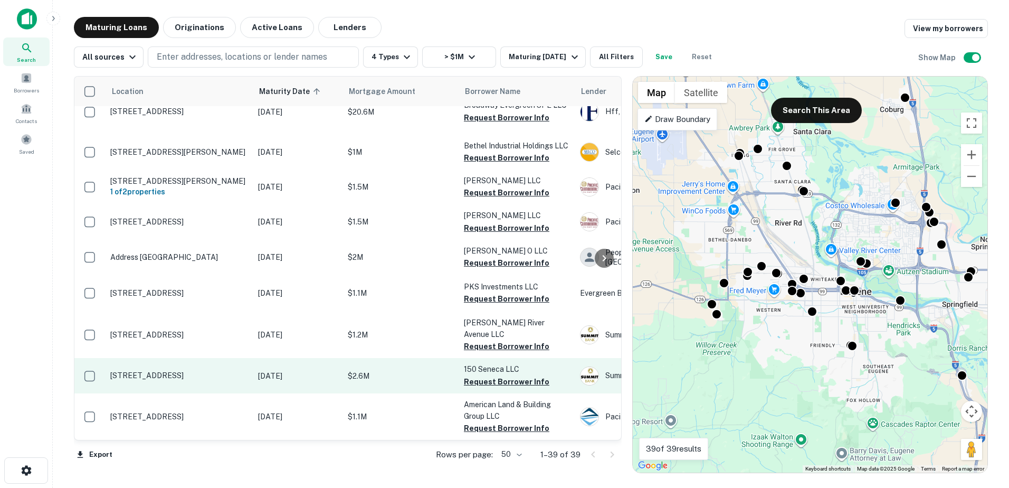
click at [391, 370] on p "$2.6M" at bounding box center [401, 376] width 106 height 12
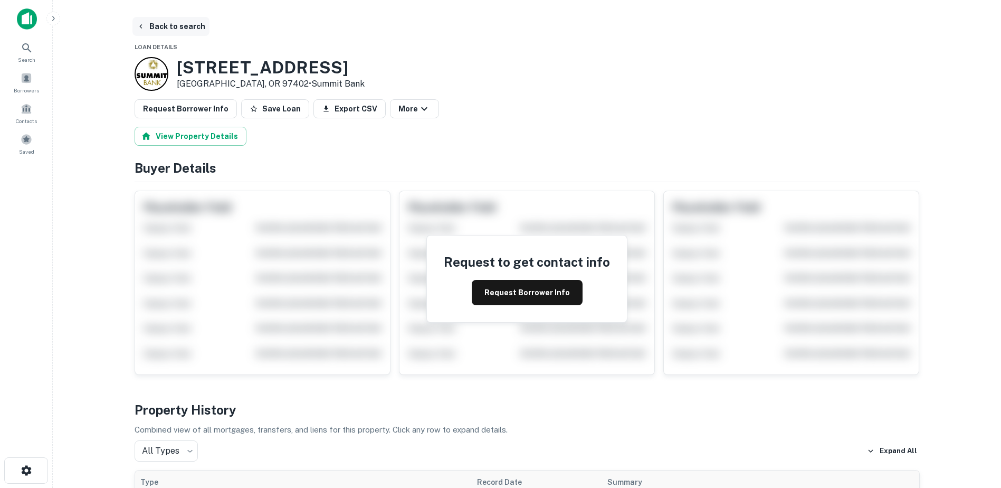
click at [174, 27] on button "Back to search" at bounding box center [170, 26] width 77 height 19
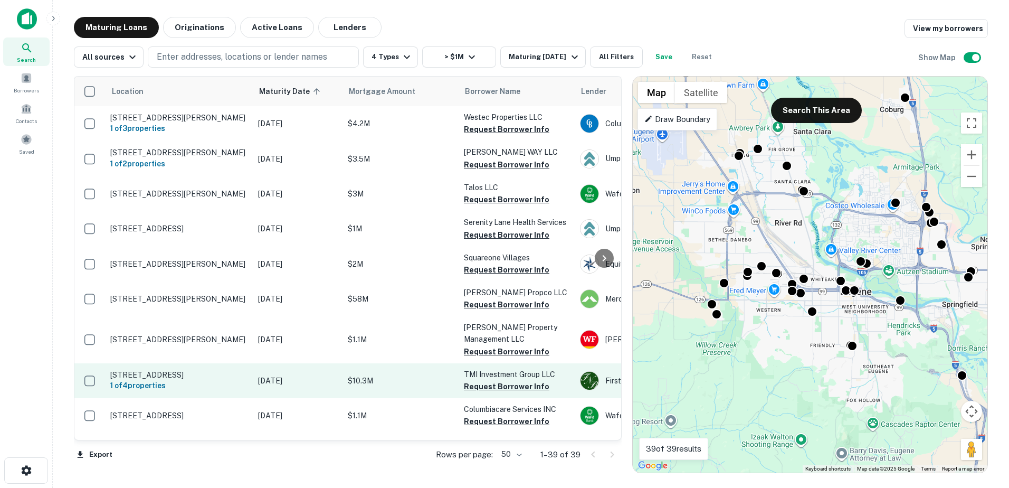
click at [391, 377] on p "$10.3M" at bounding box center [401, 381] width 106 height 12
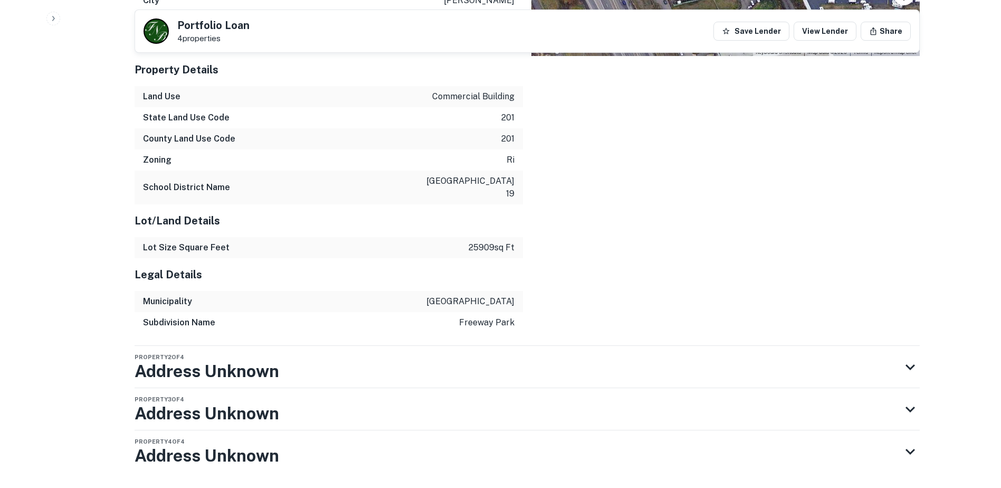
scroll to position [1291, 0]
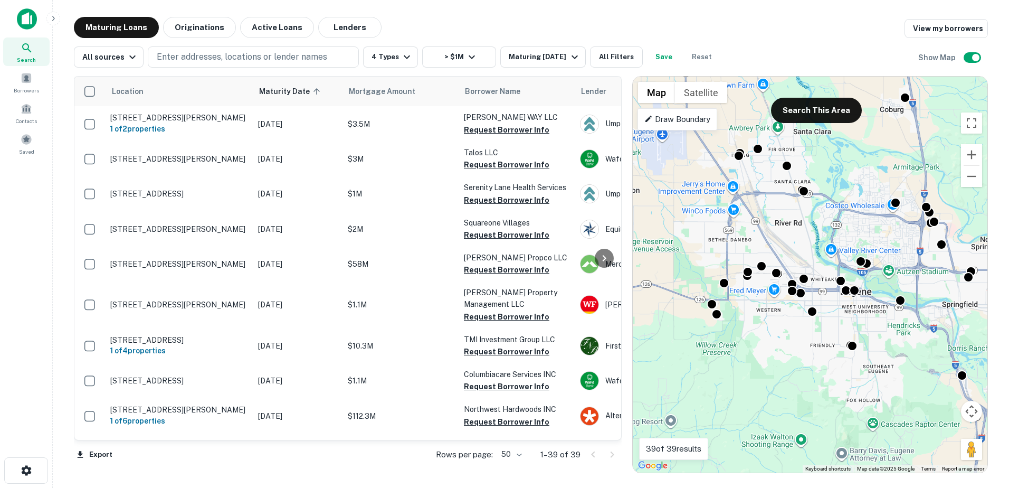
scroll to position [44, 0]
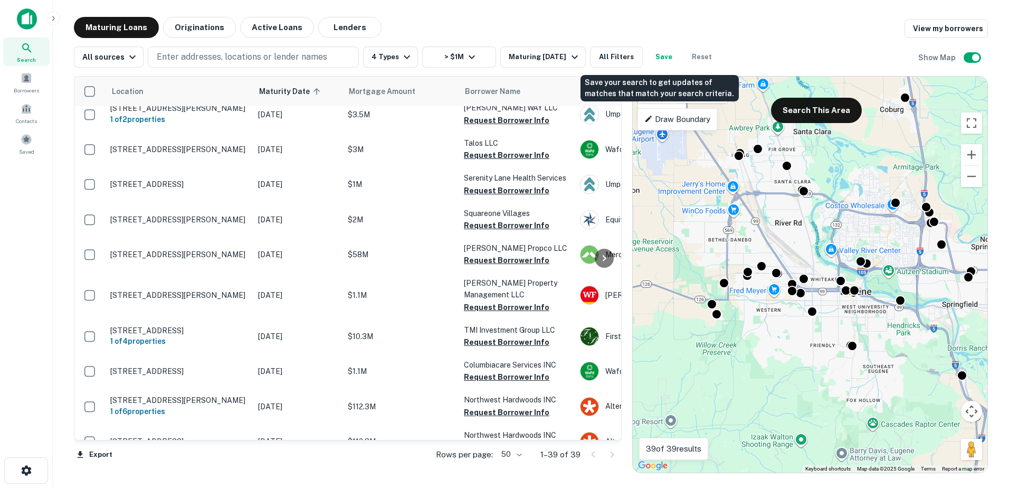
click at [663, 56] on button "Save" at bounding box center [664, 56] width 34 height 21
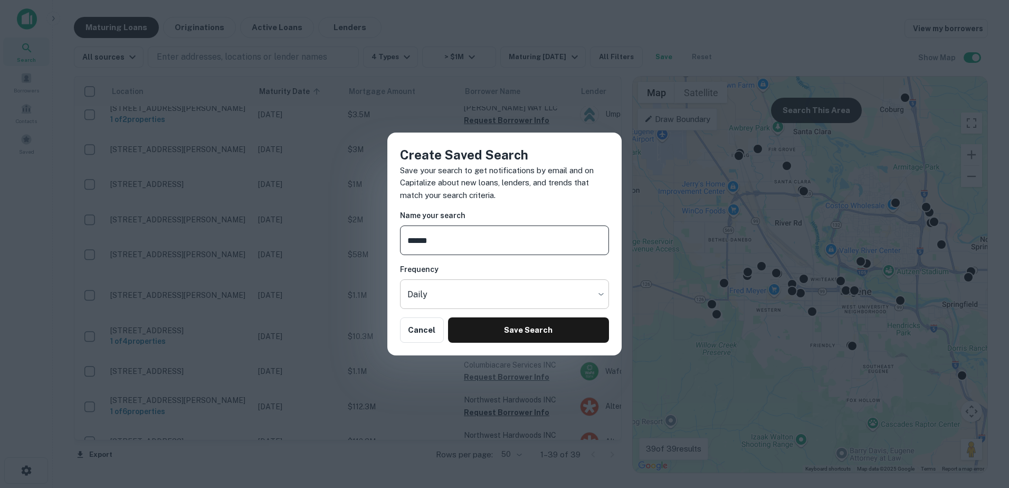
type input "******"
click at [544, 290] on body "Search Borrowers Contacts Saved Maturing Loans Originations Active Loans Lender…" at bounding box center [504, 244] width 1009 height 488
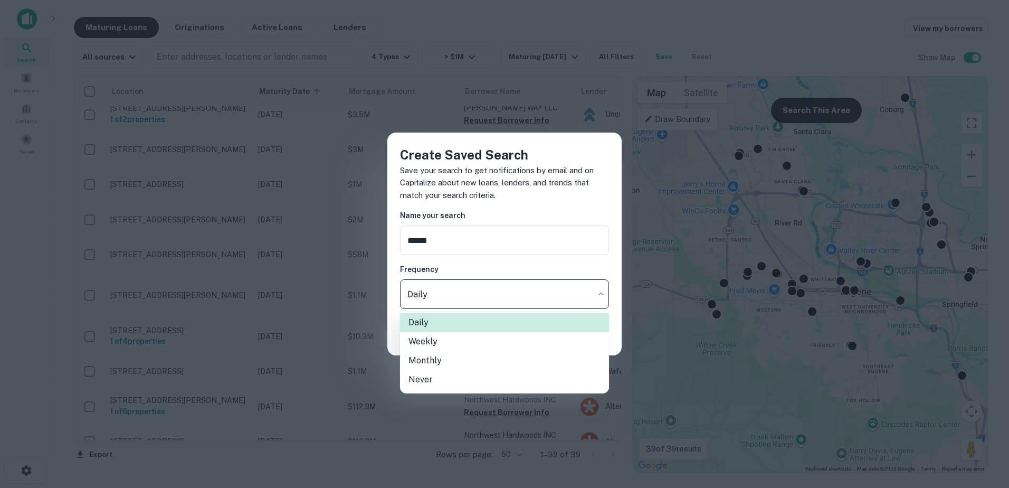
click at [431, 366] on li "Monthly" at bounding box center [504, 360] width 209 height 19
type input "*******"
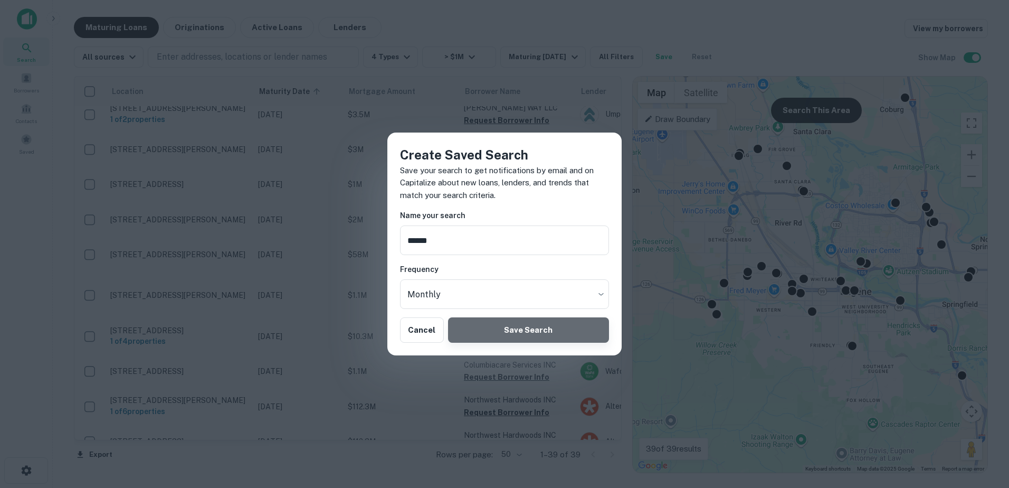
click at [531, 336] on button "Save Search" at bounding box center [528, 329] width 161 height 25
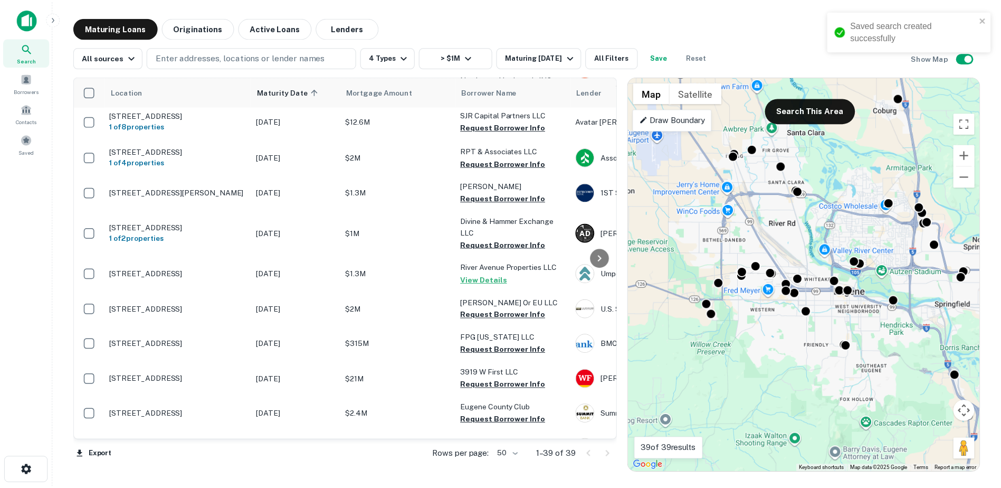
scroll to position [468, 0]
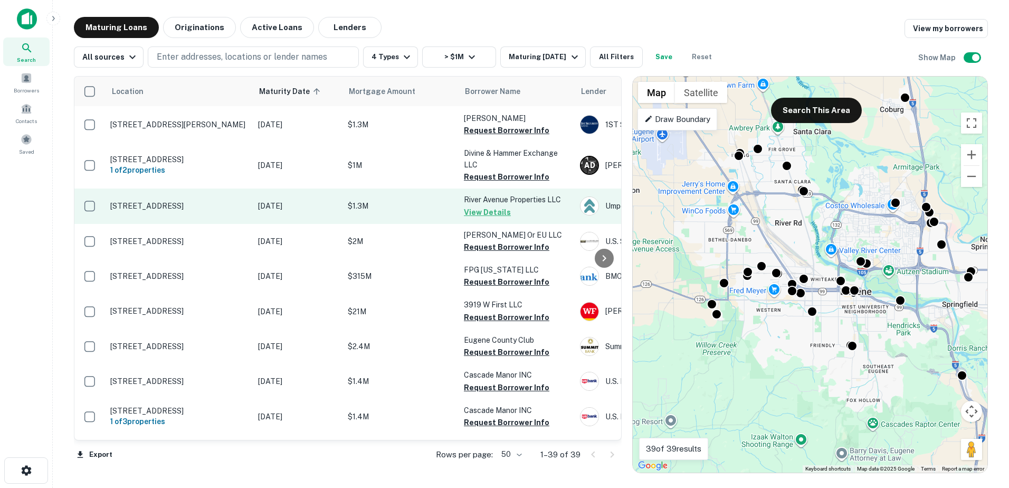
click at [496, 218] on button "View Details" at bounding box center [487, 212] width 47 height 13
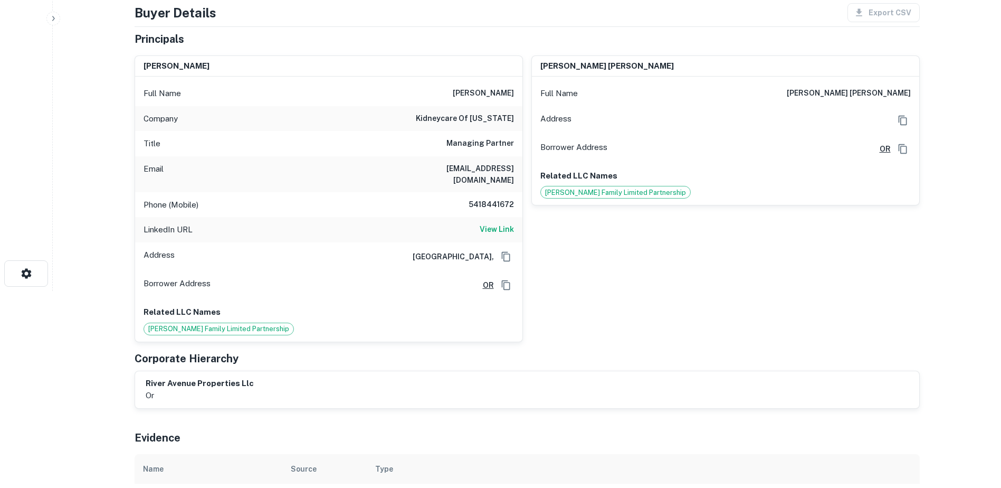
scroll to position [3, 0]
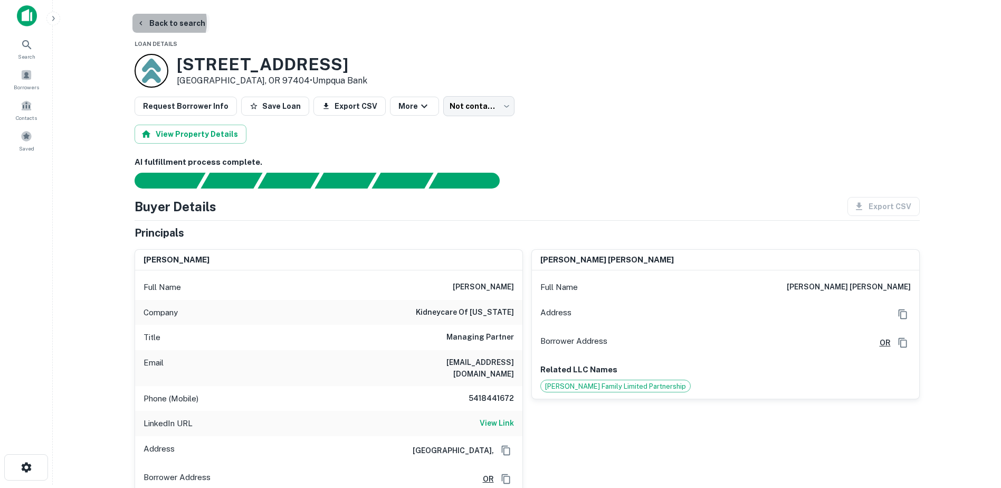
click at [155, 22] on button "Back to search" at bounding box center [170, 23] width 77 height 19
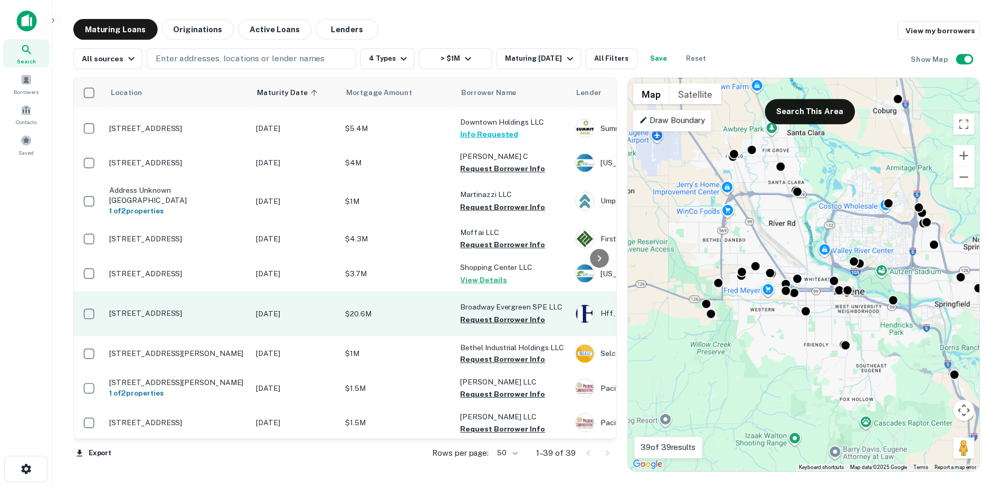
scroll to position [901, 0]
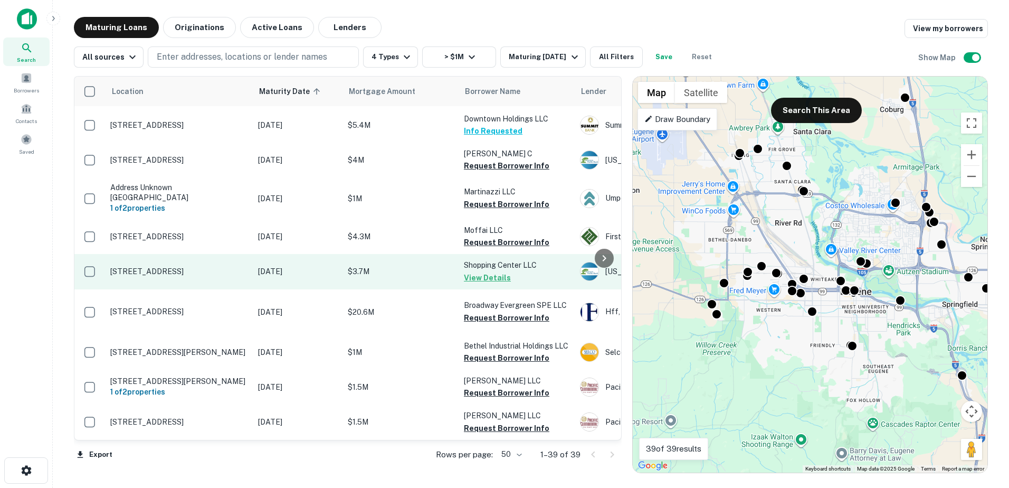
click at [477, 284] on button "View Details" at bounding box center [487, 277] width 47 height 13
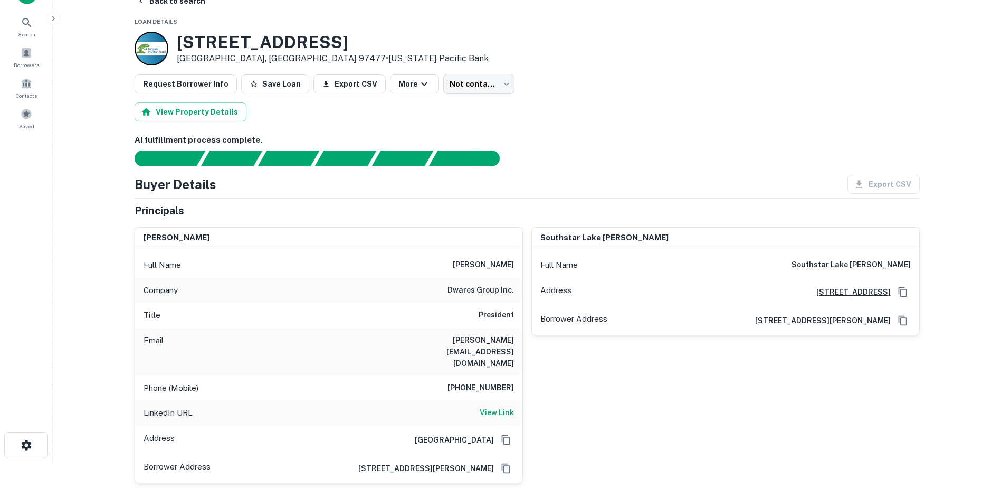
scroll to position [23, 0]
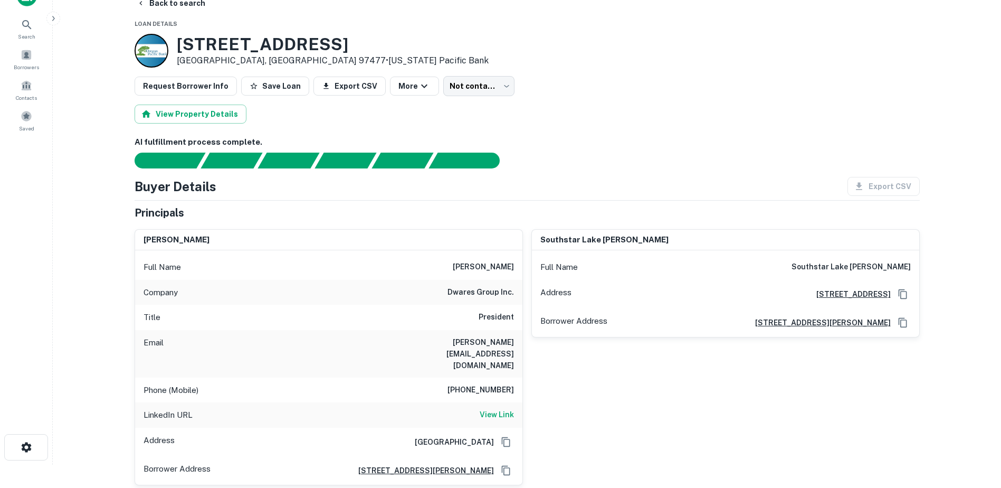
drag, startPoint x: 376, startPoint y: 47, endPoint x: 180, endPoint y: 47, distance: 195.8
click at [180, 47] on div "[STREET_ADDRESS] • [US_STATE] Pacific Bank" at bounding box center [527, 51] width 785 height 34
copy h3 "[STREET_ADDRESS]"
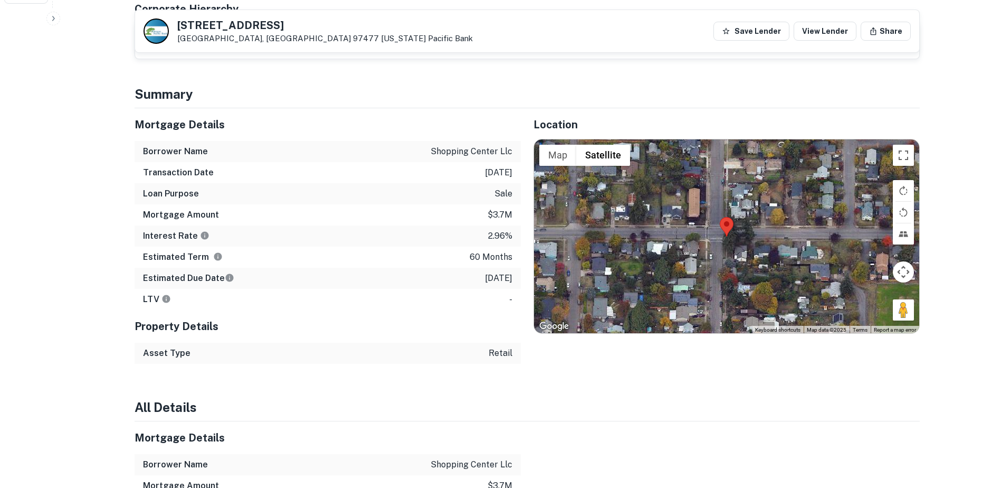
scroll to position [474, 0]
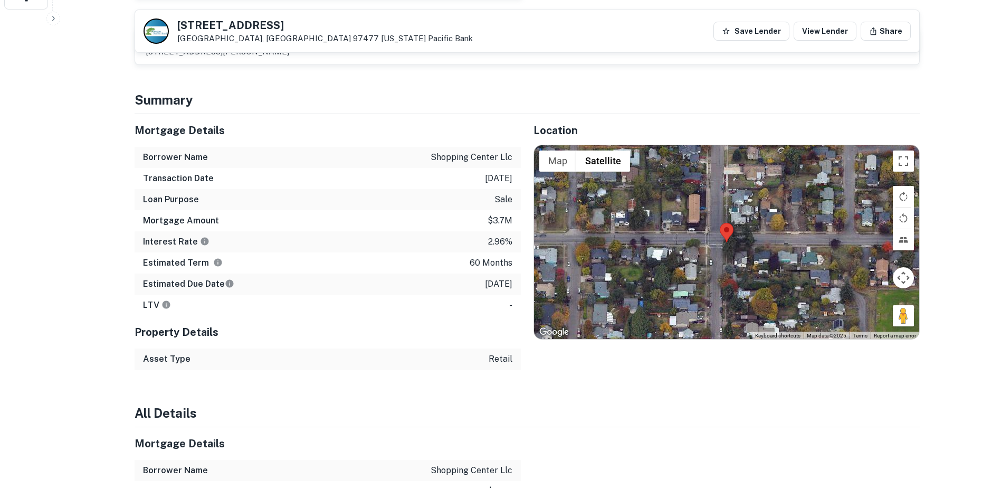
click at [904, 267] on button "Map camera controls" at bounding box center [903, 277] width 21 height 21
click at [872, 293] on button "Zoom out" at bounding box center [877, 303] width 21 height 21
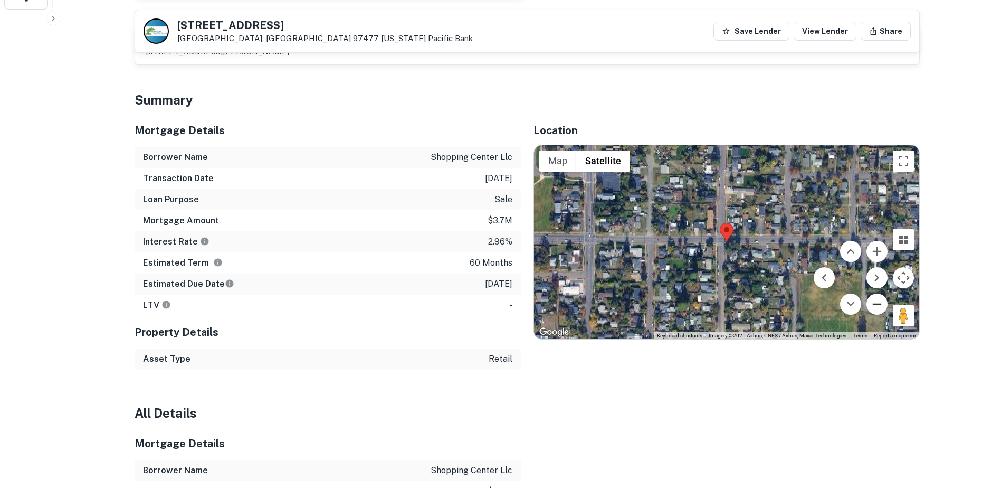
click at [872, 293] on button "Zoom out" at bounding box center [877, 303] width 21 height 21
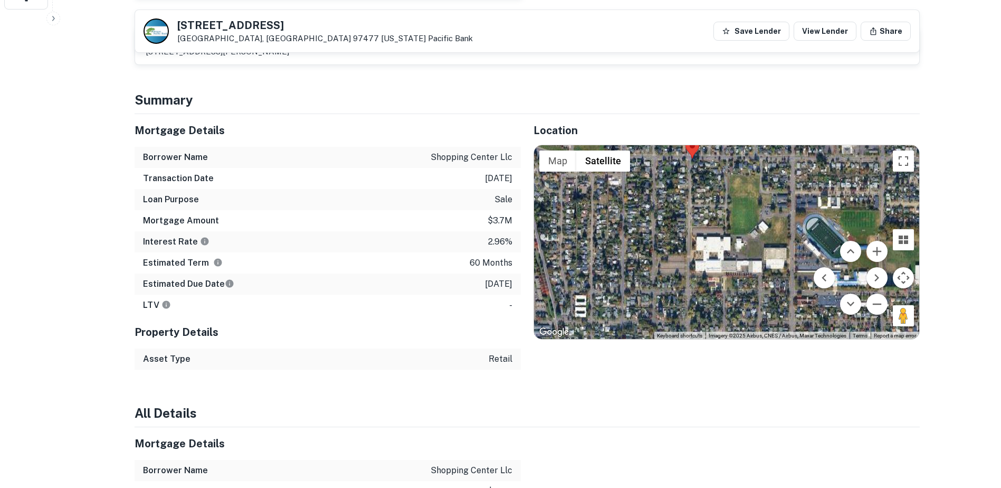
drag, startPoint x: 751, startPoint y: 240, endPoint x: 719, endPoint y: 196, distance: 54.2
click at [719, 196] on div at bounding box center [726, 242] width 385 height 194
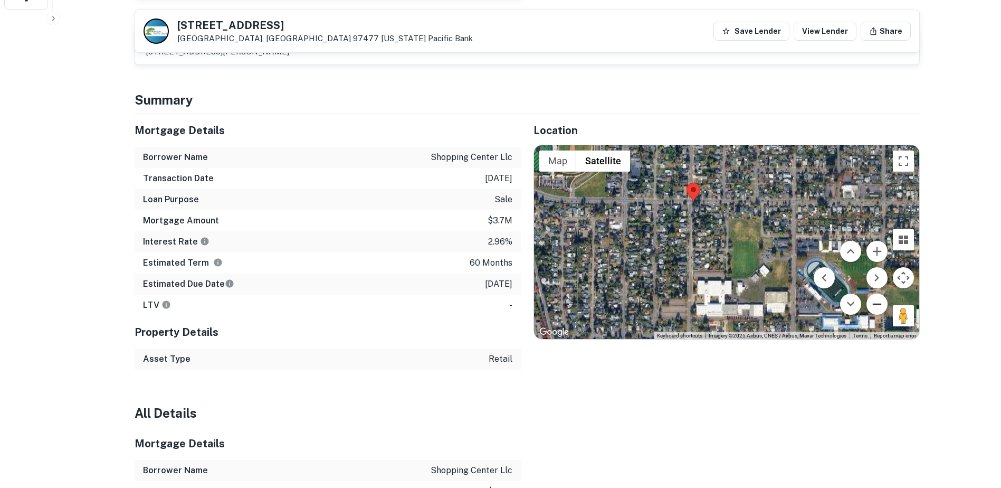
click at [875, 293] on button "Zoom out" at bounding box center [877, 303] width 21 height 21
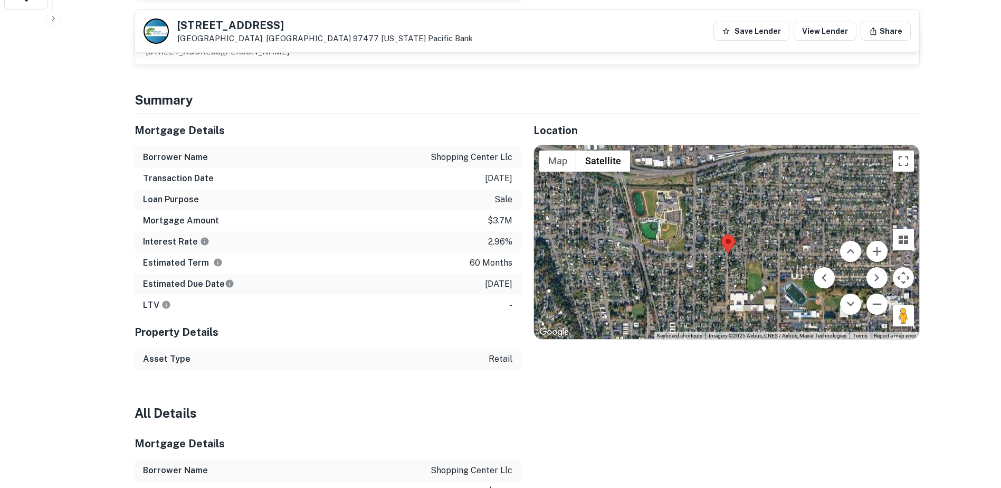
drag, startPoint x: 733, startPoint y: 232, endPoint x: 751, endPoint y: 265, distance: 37.8
click at [751, 265] on div at bounding box center [726, 242] width 385 height 194
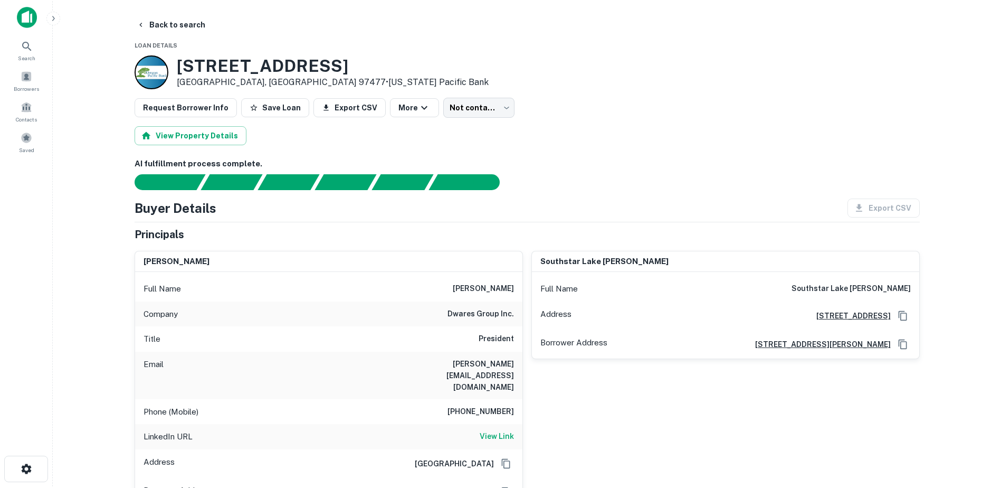
scroll to position [37, 0]
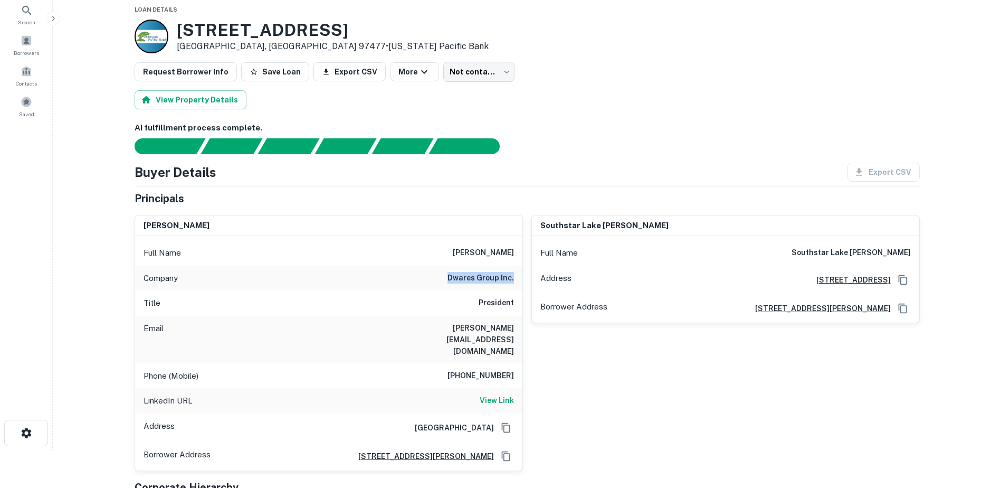
drag, startPoint x: 449, startPoint y: 278, endPoint x: 516, endPoint y: 278, distance: 67.5
click at [516, 278] on div "Company dwares group inc." at bounding box center [328, 277] width 387 height 25
drag, startPoint x: 516, startPoint y: 278, endPoint x: 499, endPoint y: 278, distance: 17.4
copy h6 "dwares group inc."
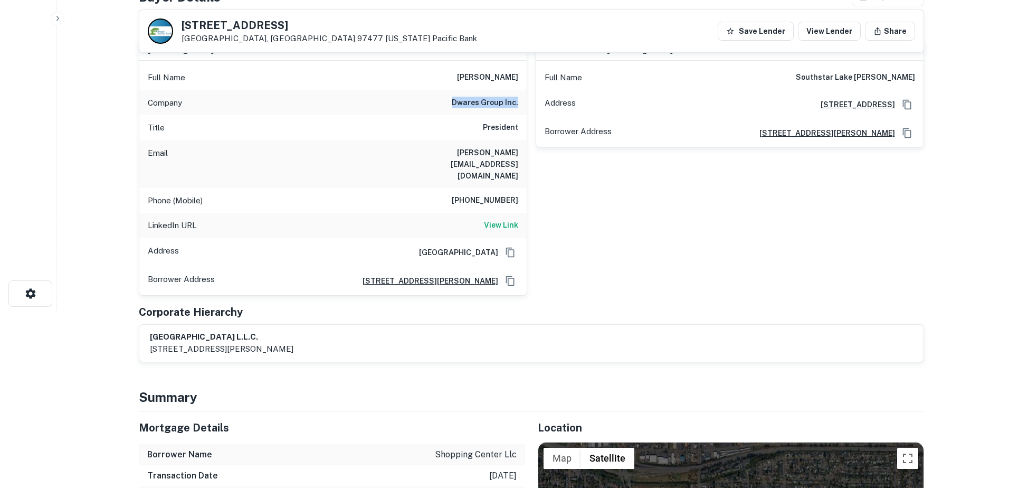
scroll to position [0, 0]
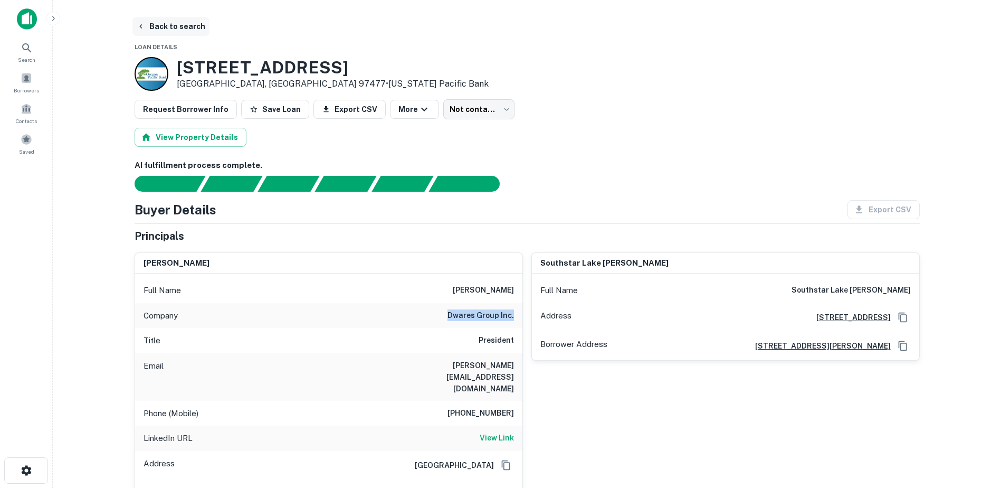
click at [185, 26] on button "Back to search" at bounding box center [170, 26] width 77 height 19
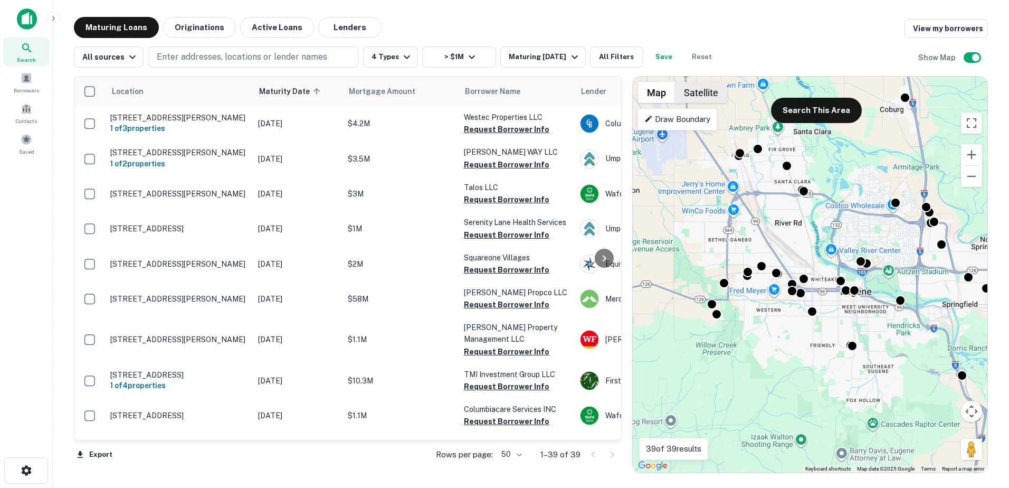
click at [698, 93] on button "Satellite" at bounding box center [701, 92] width 52 height 21
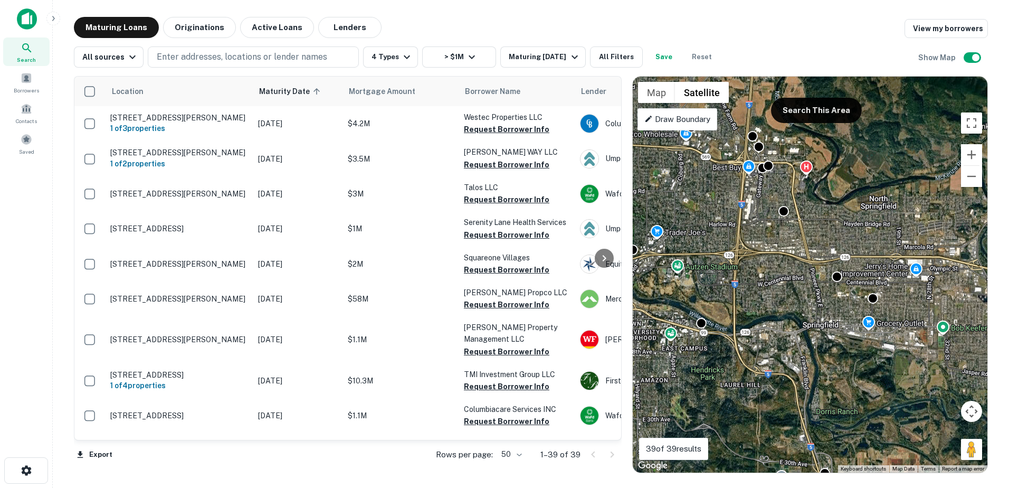
drag, startPoint x: 903, startPoint y: 270, endPoint x: 694, endPoint y: 238, distance: 210.8
click at [694, 238] on div "To activate drag with keyboard, press Alt + Enter. Once in keyboard drag state,…" at bounding box center [810, 275] width 355 height 396
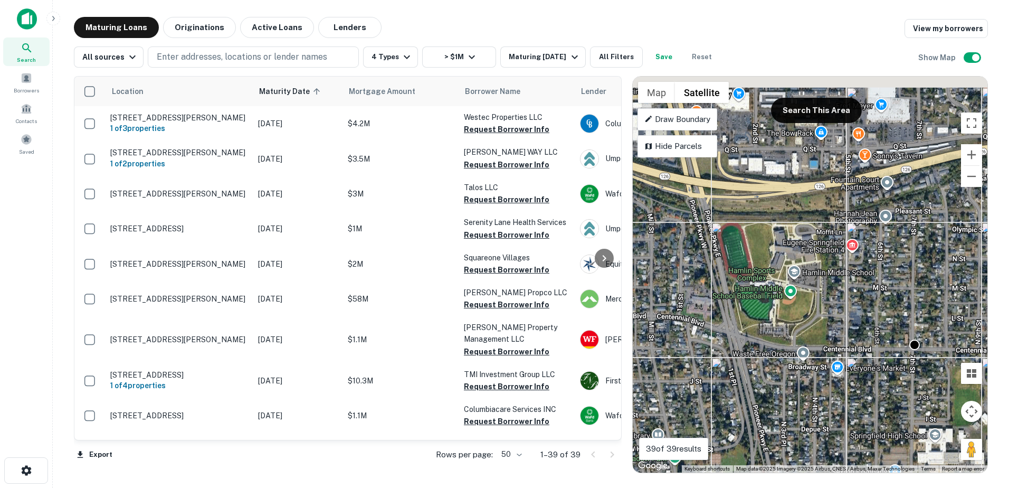
drag, startPoint x: 768, startPoint y: 222, endPoint x: 851, endPoint y: 367, distance: 166.9
click at [851, 368] on div "To activate drag with keyboard, press Alt + Enter. Once in keyboard drag state,…" at bounding box center [810, 275] width 355 height 396
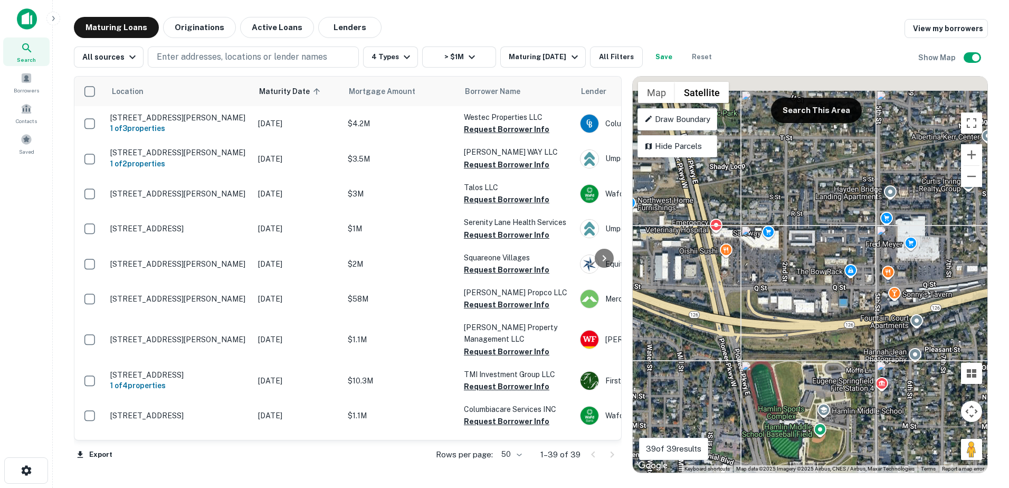
drag, startPoint x: 812, startPoint y: 221, endPoint x: 812, endPoint y: 306, distance: 84.4
click at [812, 306] on div "To activate drag with keyboard, press Alt + Enter. Once in keyboard drag state,…" at bounding box center [810, 275] width 355 height 396
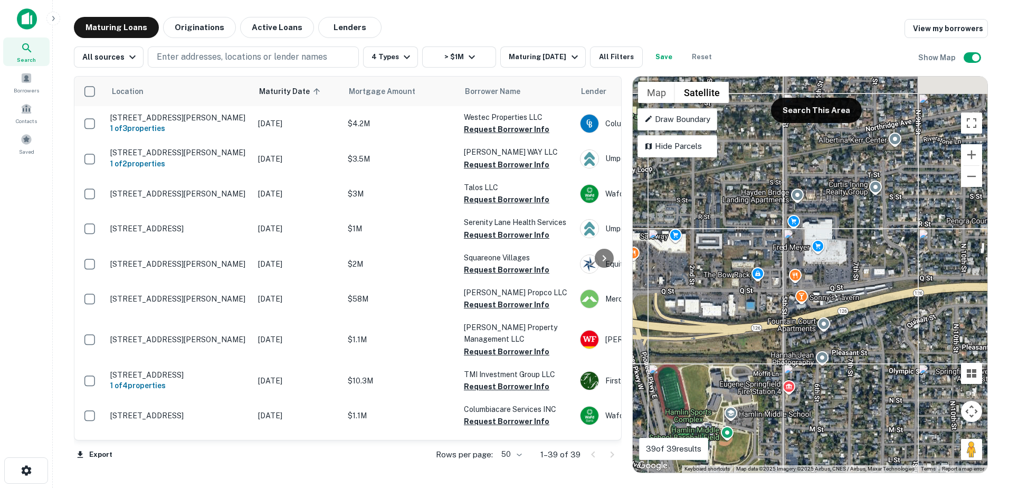
drag, startPoint x: 870, startPoint y: 283, endPoint x: 773, endPoint y: 285, distance: 96.6
click at [773, 285] on div "To activate drag with keyboard, press Alt + Enter. Once in keyboard drag state,…" at bounding box center [810, 275] width 355 height 396
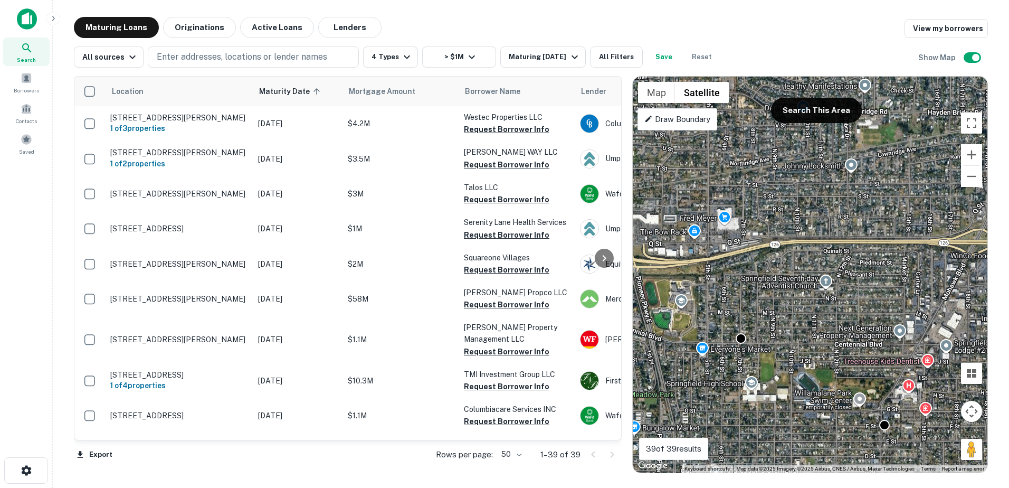
drag, startPoint x: 869, startPoint y: 265, endPoint x: 746, endPoint y: 234, distance: 126.5
click at [747, 234] on div "To activate drag with keyboard, press Alt + Enter. Once in keyboard drag state,…" at bounding box center [810, 275] width 355 height 396
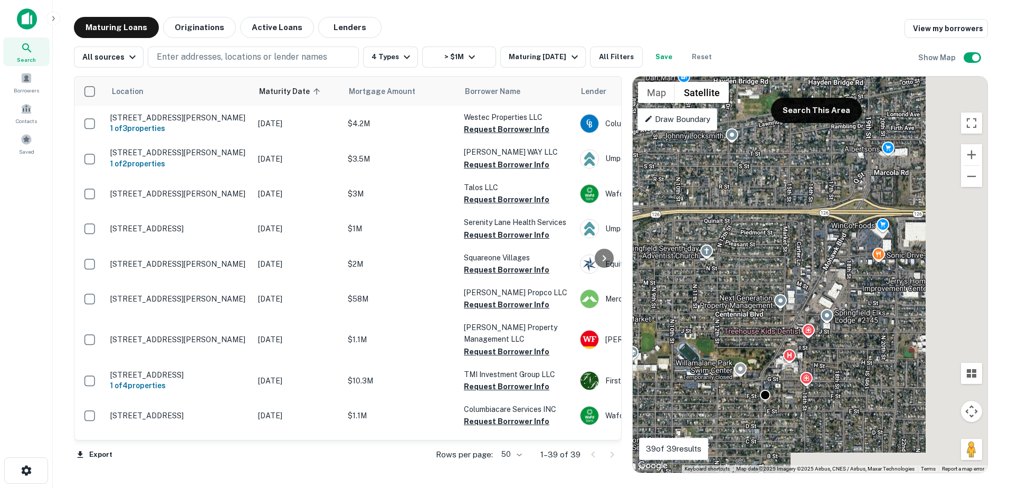
drag, startPoint x: 760, startPoint y: 264, endPoint x: 731, endPoint y: 258, distance: 29.7
click at [731, 258] on div "To activate drag with keyboard, press Alt + Enter. Once in keyboard drag state,…" at bounding box center [810, 275] width 355 height 396
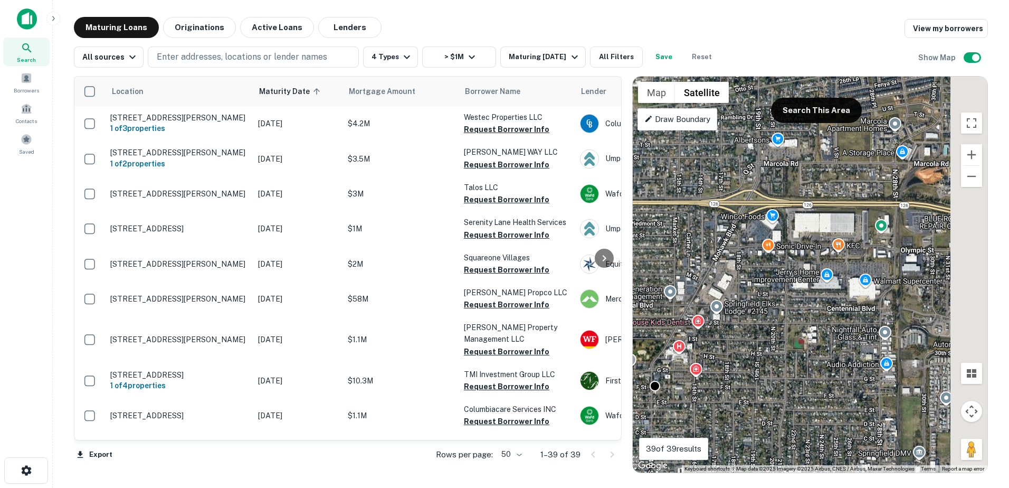
drag, startPoint x: 824, startPoint y: 274, endPoint x: 737, endPoint y: 264, distance: 87.6
click at [737, 264] on div "To activate drag with keyboard, press Alt + Enter. Once in keyboard drag state,…" at bounding box center [810, 275] width 355 height 396
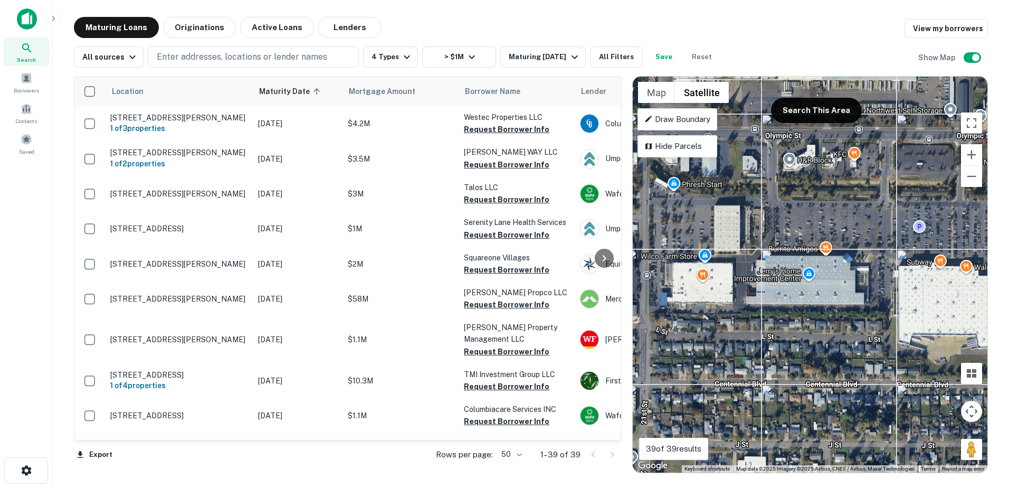
drag, startPoint x: 807, startPoint y: 189, endPoint x: 859, endPoint y: 242, distance: 73.5
click at [859, 242] on div "To activate drag with keyboard, press Alt + Enter. Once in keyboard drag state,…" at bounding box center [810, 275] width 355 height 396
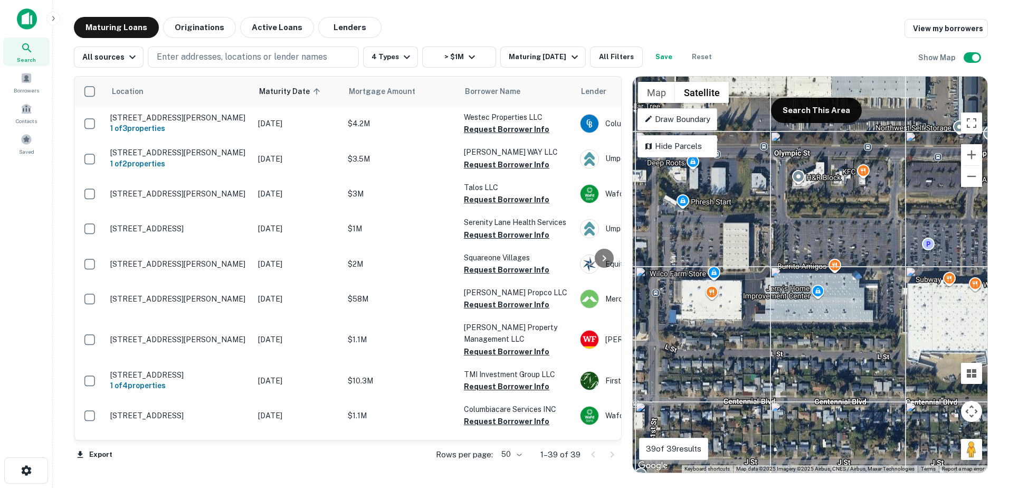
click at [860, 236] on div "To activate drag with keyboard, press Alt + Enter. Once in keyboard drag state,…" at bounding box center [810, 275] width 355 height 396
click at [841, 238] on div "To activate drag with keyboard, press Alt + Enter. Once in keyboard drag state,…" at bounding box center [810, 275] width 355 height 396
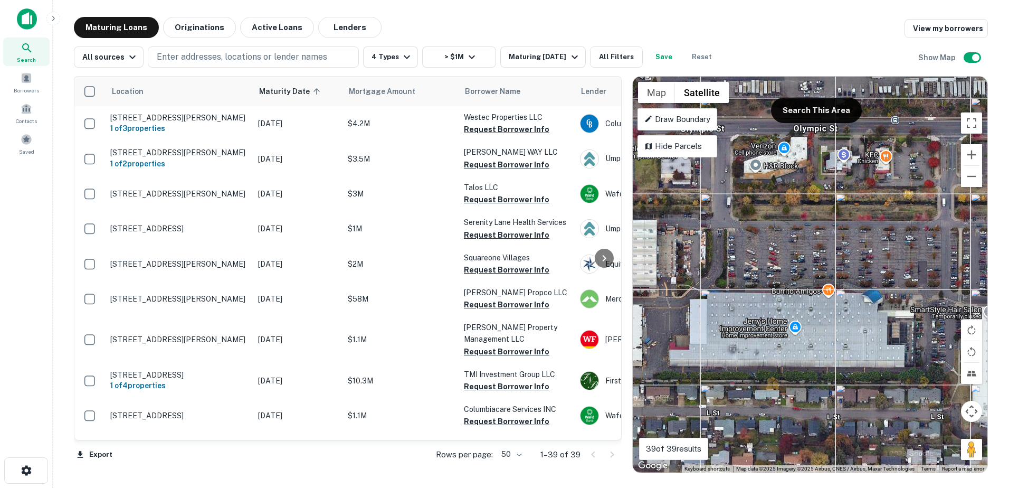
click at [749, 287] on div "To activate drag with keyboard, press Alt + Enter. Once in keyboard drag state,…" at bounding box center [810, 275] width 355 height 396
click at [742, 296] on div "To activate drag with keyboard, press Alt + Enter. Once in keyboard drag state,…" at bounding box center [810, 275] width 355 height 396
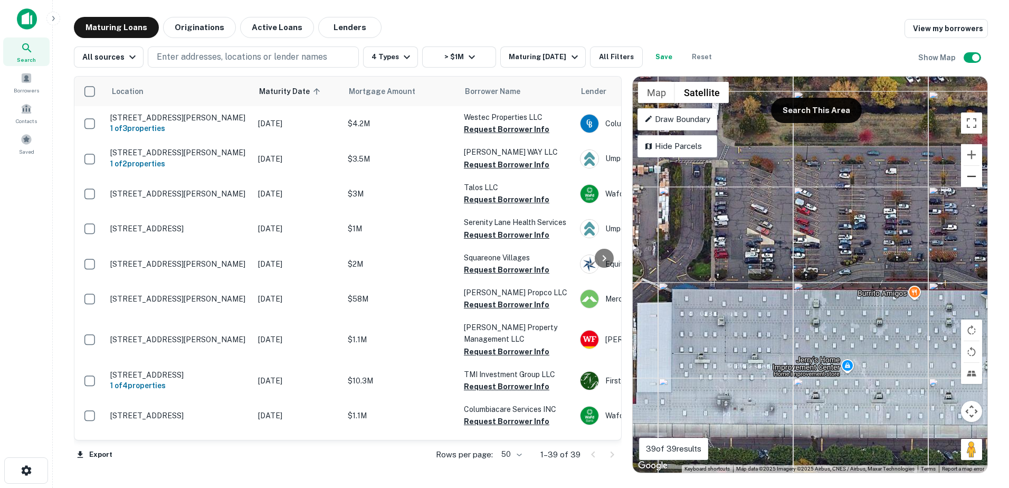
click at [969, 183] on button "Zoom out" at bounding box center [971, 176] width 21 height 21
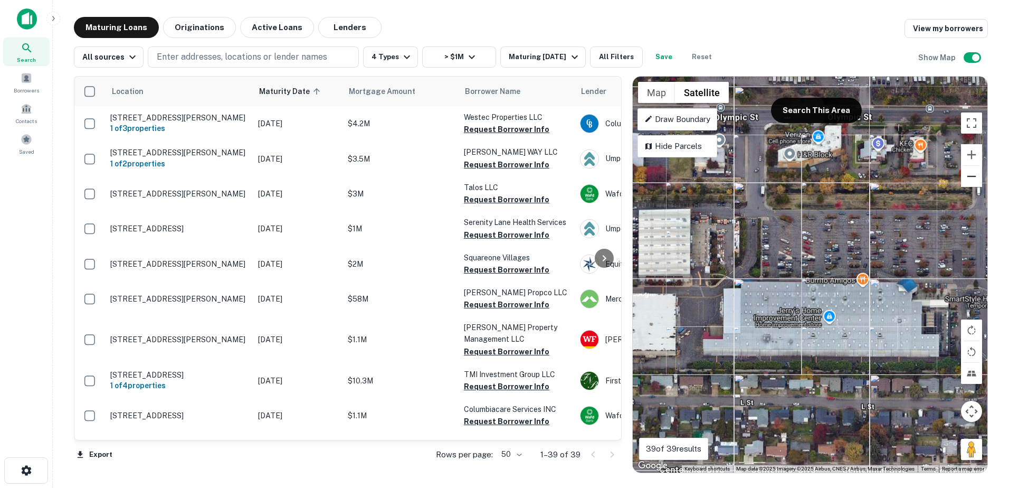
click at [969, 183] on button "Zoom out" at bounding box center [971, 176] width 21 height 21
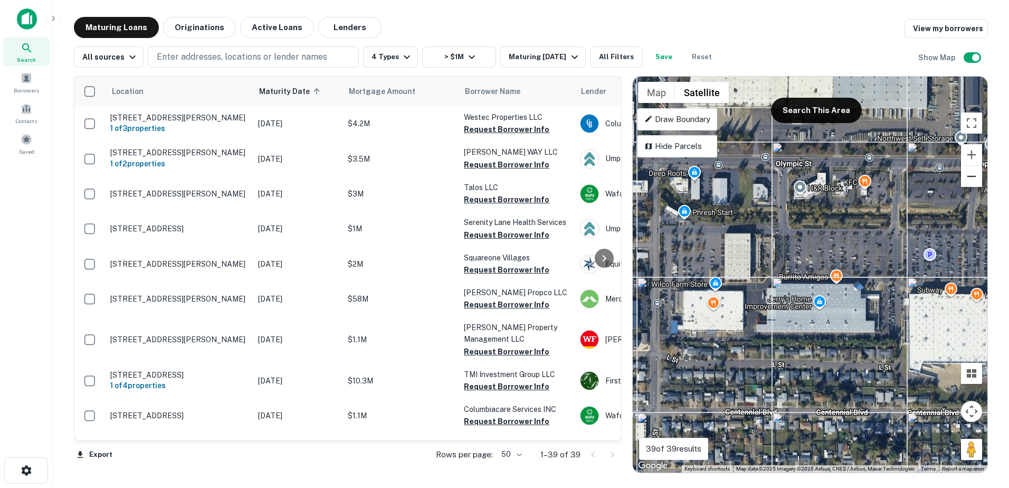
click at [969, 183] on button "Zoom out" at bounding box center [971, 176] width 21 height 21
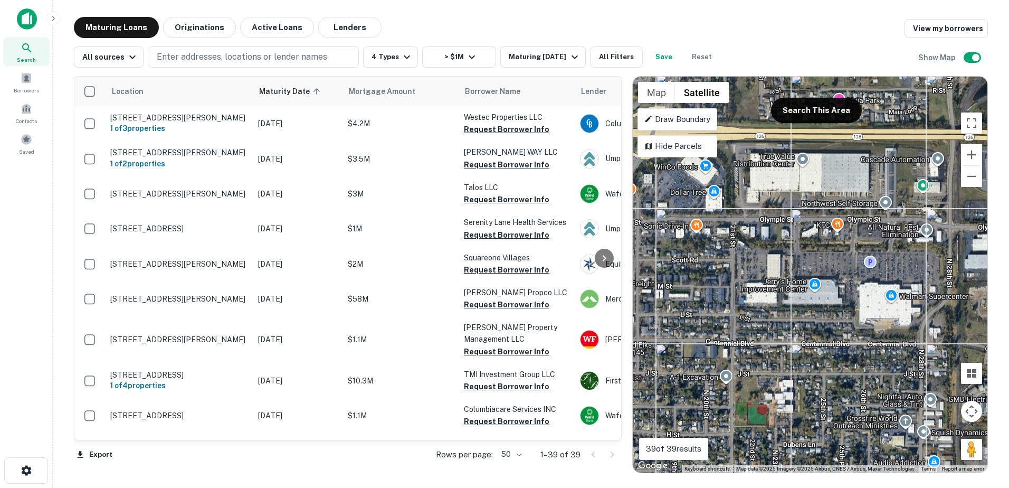
click at [840, 261] on div "To activate drag with keyboard, press Alt + Enter. Once in keyboard drag state,…" at bounding box center [810, 275] width 355 height 396
click at [836, 266] on div "To activate drag with keyboard, press Alt + Enter. Once in keyboard drag state,…" at bounding box center [810, 275] width 355 height 396
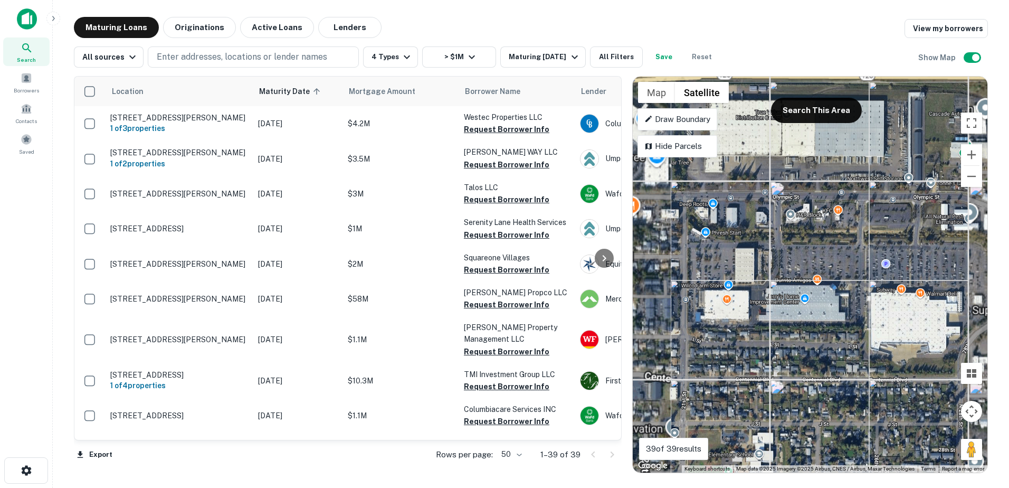
click at [836, 266] on div "To activate drag with keyboard, press Alt + Enter. Once in keyboard drag state,…" at bounding box center [810, 275] width 355 height 396
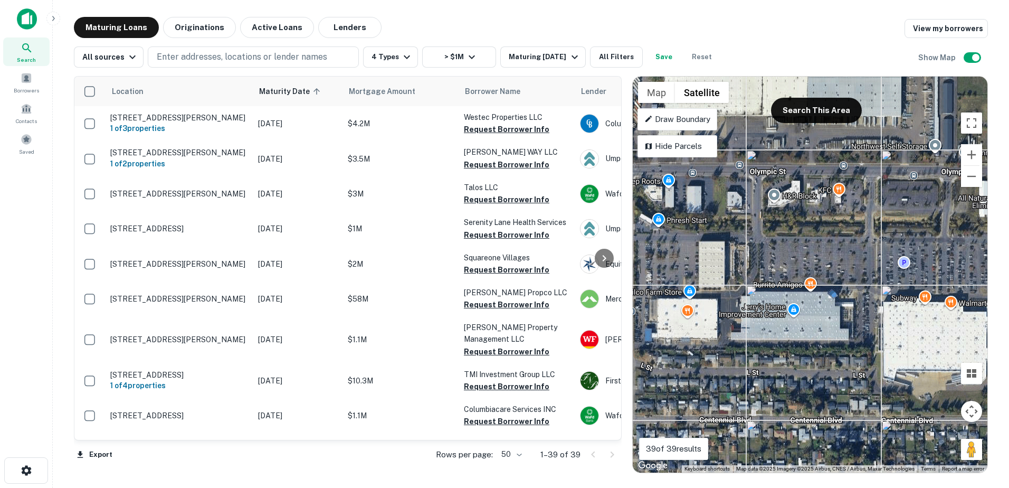
click at [808, 267] on div "To activate drag with keyboard, press Alt + Enter. Once in keyboard drag state,…" at bounding box center [810, 275] width 355 height 396
click at [793, 274] on div "To activate drag with keyboard, press Alt + Enter. Once in keyboard drag state,…" at bounding box center [810, 275] width 355 height 396
click at [767, 301] on div "To activate drag with keyboard, press Alt + Enter. Once in keyboard drag state,…" at bounding box center [810, 275] width 355 height 396
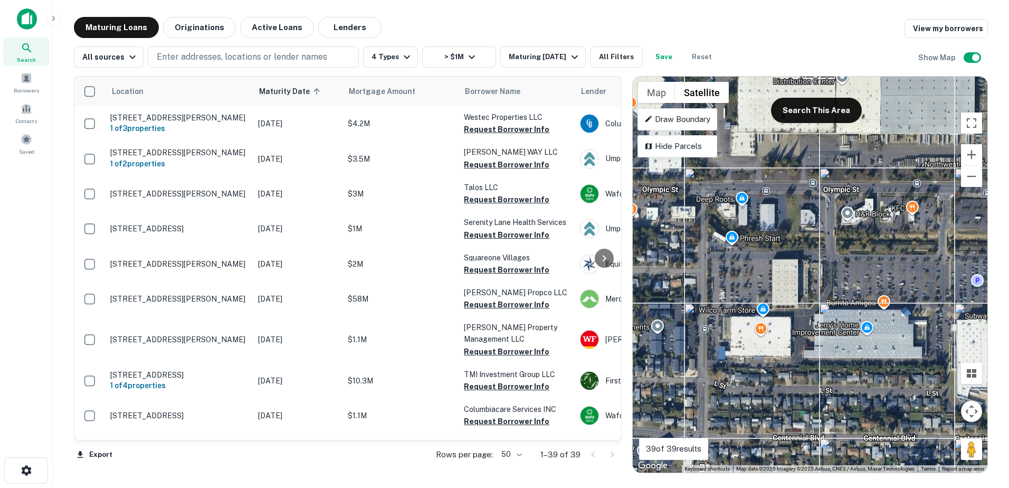
drag, startPoint x: 734, startPoint y: 300, endPoint x: 807, endPoint y: 321, distance: 76.8
click at [807, 321] on div "To activate drag with keyboard, press Alt + Enter. Once in keyboard drag state,…" at bounding box center [810, 275] width 355 height 396
click at [797, 294] on div "To activate drag with keyboard, press Alt + Enter. Once in keyboard drag state,…" at bounding box center [810, 275] width 355 height 396
click at [789, 277] on div "To activate drag with keyboard, press Alt + Enter. Once in keyboard drag state,…" at bounding box center [810, 275] width 355 height 396
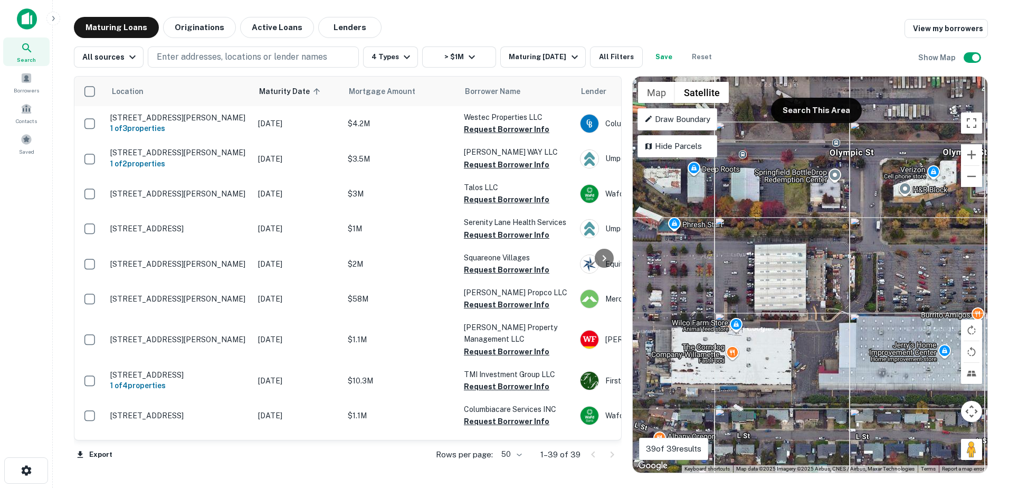
click at [790, 279] on div "To activate drag with keyboard, press Alt + Enter. Once in keyboard drag state,…" at bounding box center [810, 275] width 355 height 396
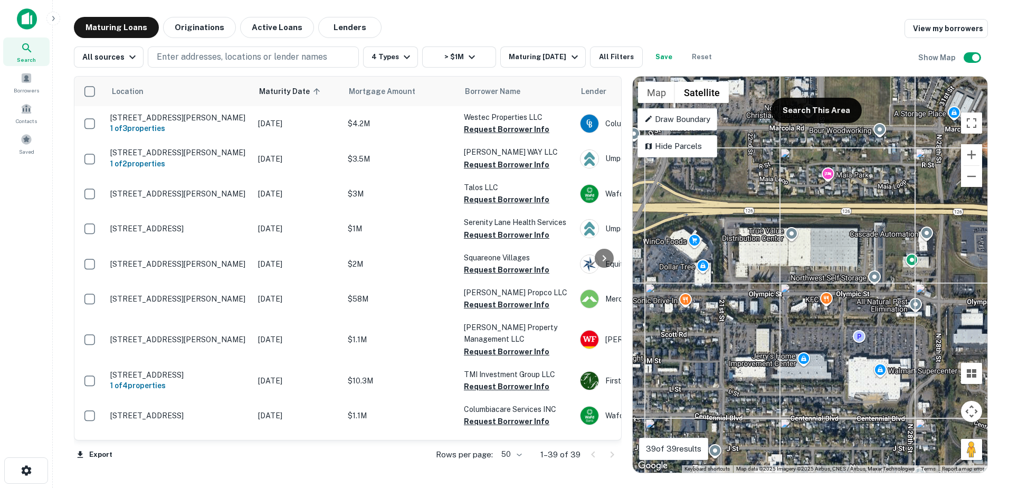
drag, startPoint x: 850, startPoint y: 272, endPoint x: 801, endPoint y: 340, distance: 84.4
click at [801, 340] on div "To activate drag with keyboard, press Alt + Enter. Once in keyboard drag state,…" at bounding box center [810, 275] width 355 height 396
click at [672, 249] on div "To activate drag with keyboard, press Alt + Enter. Once in keyboard drag state,…" at bounding box center [810, 275] width 355 height 396
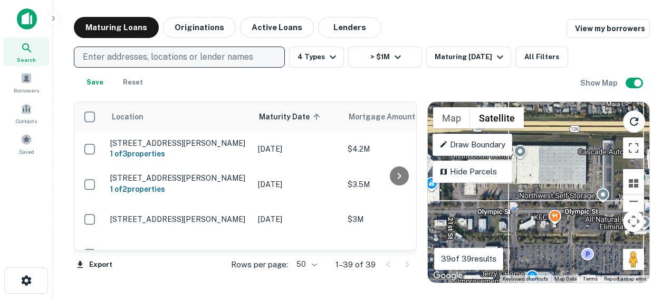
click at [122, 51] on p "Enter addresses, locations or lender names" at bounding box center [168, 57] width 170 height 13
type input "********"
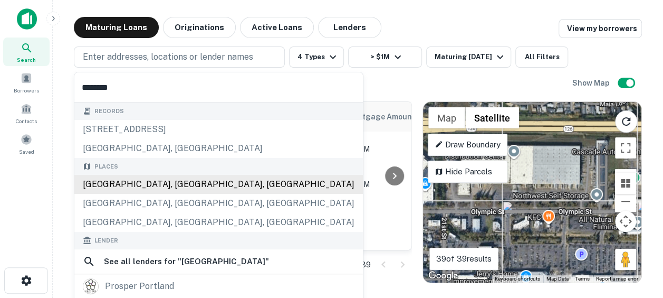
click at [111, 185] on div "Places [GEOGRAPHIC_DATA], [GEOGRAPHIC_DATA], [GEOGRAPHIC_DATA] [GEOGRAPHIC_DATA…" at bounding box center [218, 195] width 289 height 74
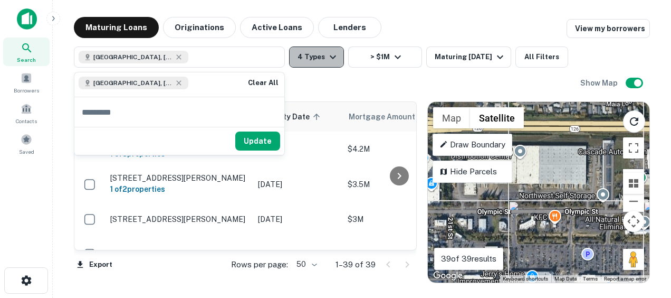
click at [330, 56] on icon "button" at bounding box center [333, 57] width 6 height 4
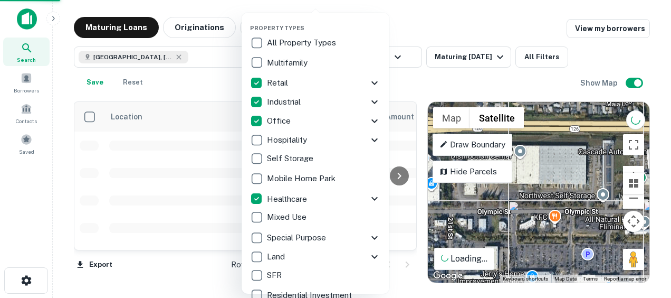
click at [271, 40] on p "All Property Types" at bounding box center [302, 42] width 71 height 13
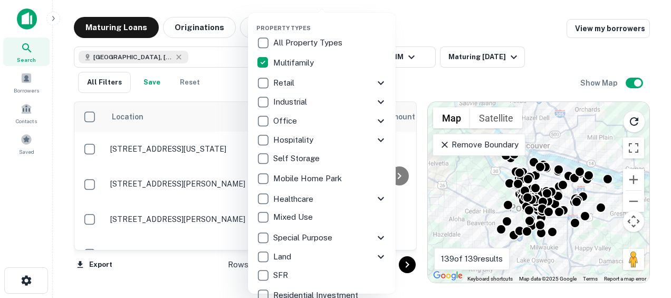
click at [418, 35] on div at bounding box center [335, 149] width 671 height 298
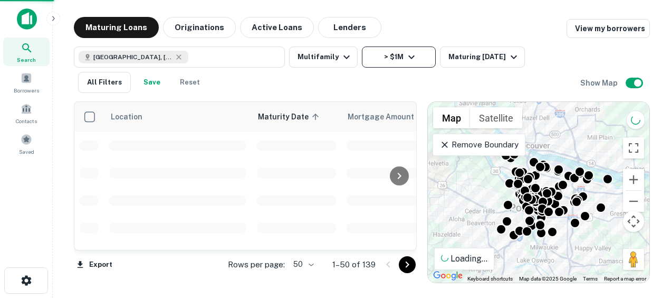
click at [415, 47] on button "> $1M" at bounding box center [399, 56] width 74 height 21
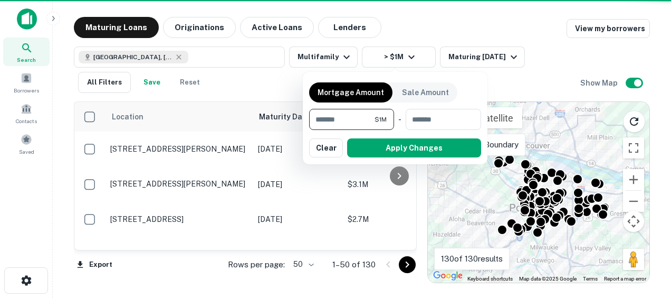
drag, startPoint x: 354, startPoint y: 117, endPoint x: 246, endPoint y: 121, distance: 107.7
click at [246, 121] on div "Mortgage Amount Sale Amount ******* $1M ​ - ​ Apply Changes Clear" at bounding box center [335, 149] width 671 height 298
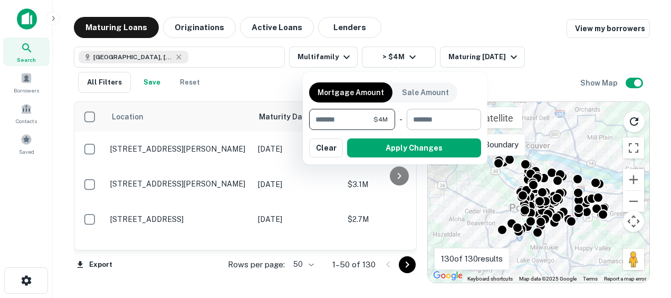
type input "*******"
click at [431, 117] on input "number" at bounding box center [440, 119] width 67 height 21
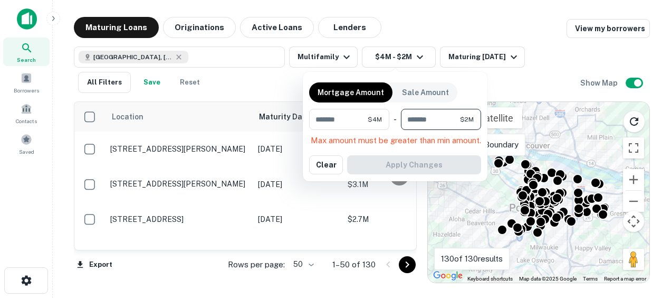
type input "********"
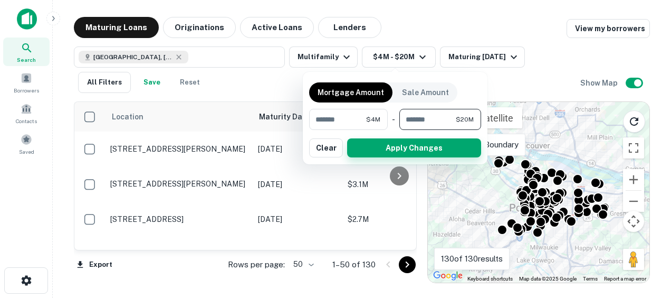
click at [406, 147] on button "Apply Changes" at bounding box center [414, 147] width 134 height 19
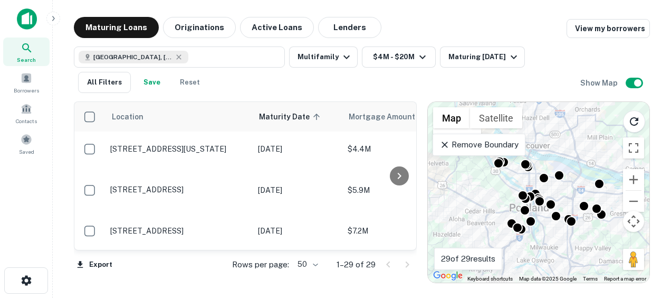
click at [507, 145] on p "Remove Boundary" at bounding box center [479, 144] width 79 height 13
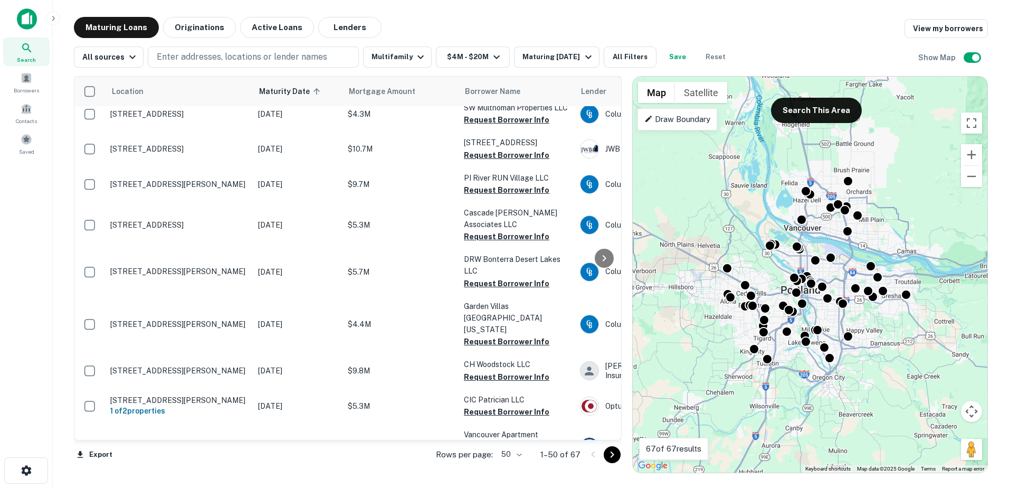
scroll to position [1607, 0]
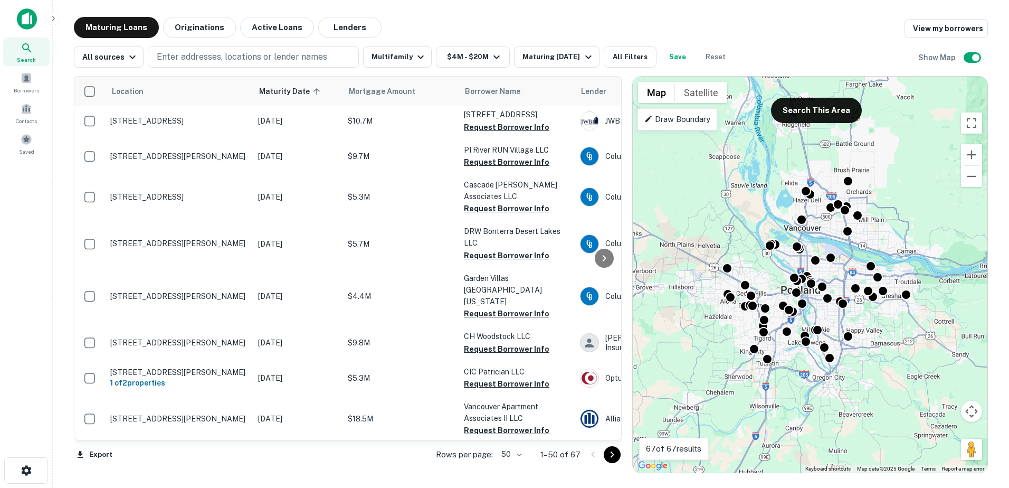
click at [611, 457] on icon "Go to next page" at bounding box center [612, 454] width 13 height 13
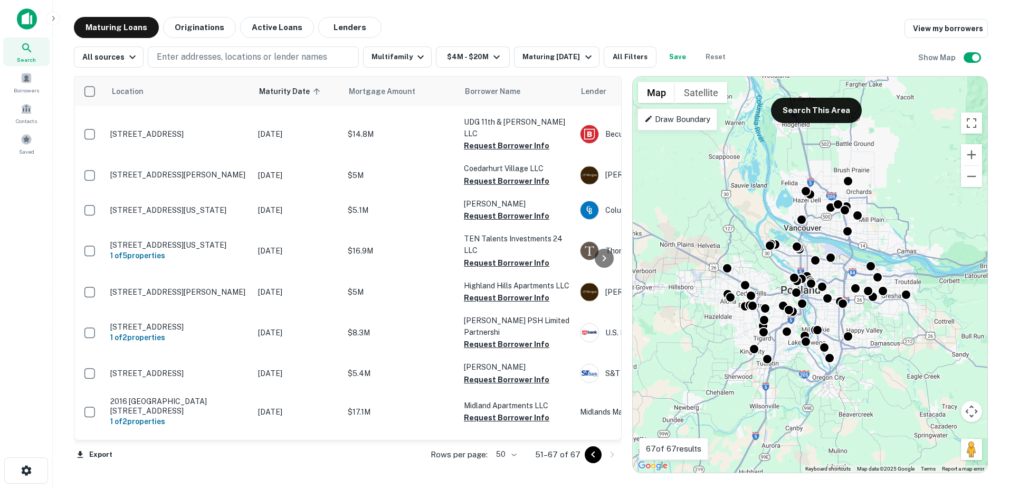
scroll to position [319, 0]
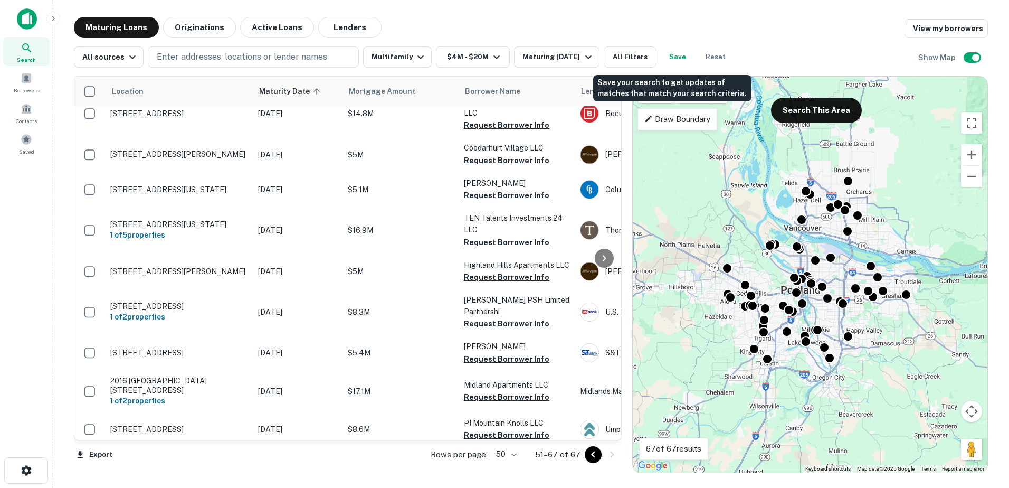
click at [668, 54] on button "Save" at bounding box center [678, 56] width 34 height 21
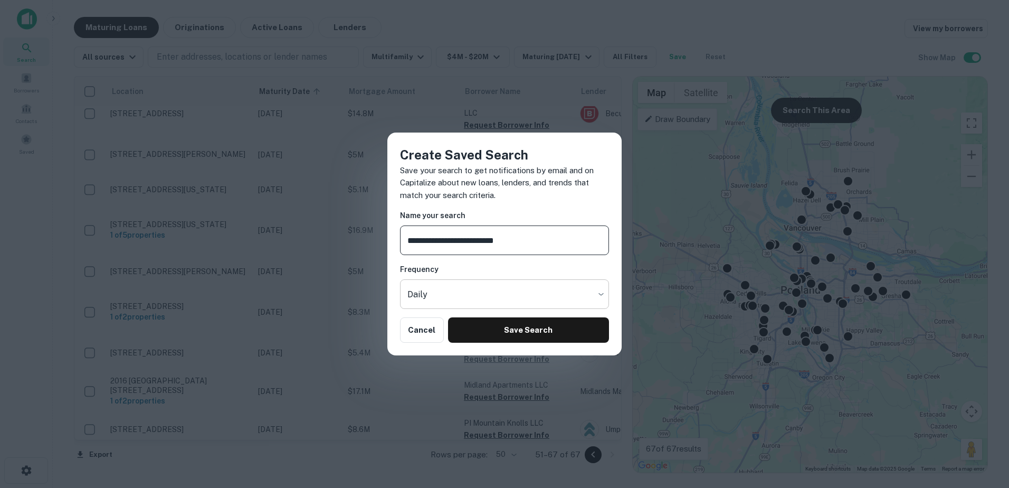
type input "**********"
click at [471, 293] on body "Search Borrowers Contacts Saved Maturing Loans Originations Active Loans Lender…" at bounding box center [504, 244] width 1009 height 488
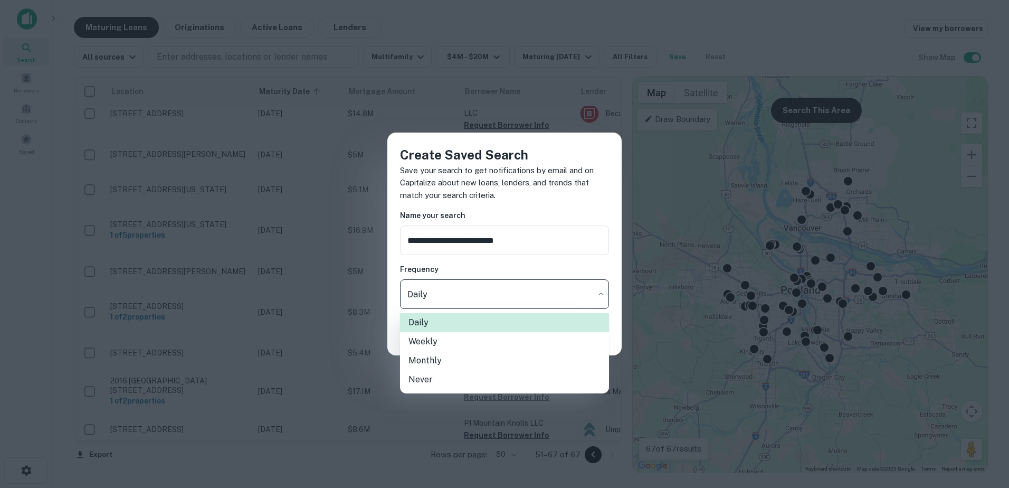
click at [441, 359] on li "Monthly" at bounding box center [504, 360] width 209 height 19
type input "*******"
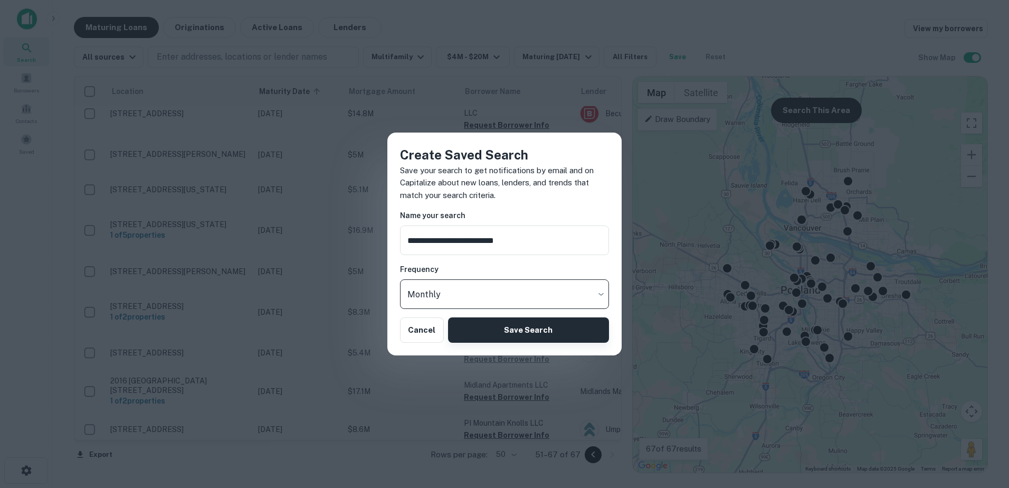
click at [504, 330] on button "Save Search" at bounding box center [528, 329] width 161 height 25
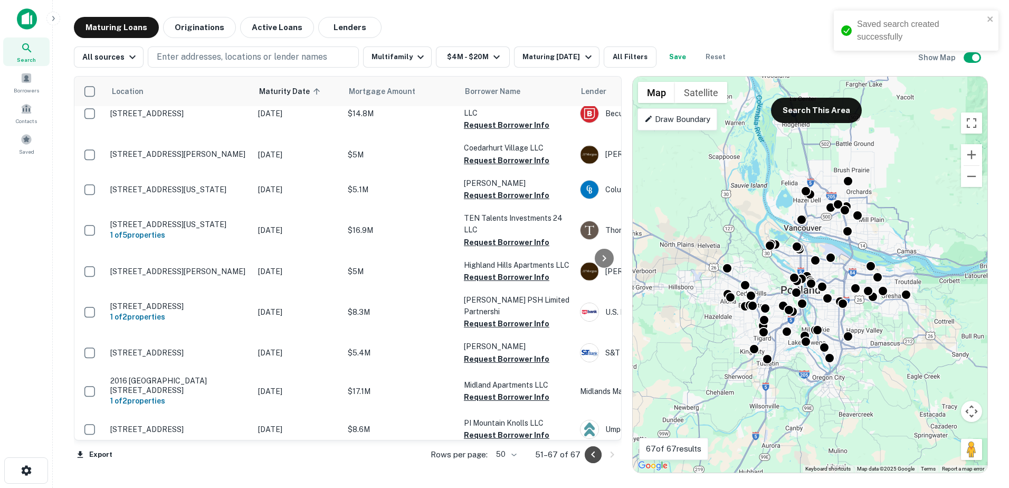
click at [594, 455] on icon "Go to previous page" at bounding box center [593, 454] width 4 height 6
